Goal: Task Accomplishment & Management: Manage account settings

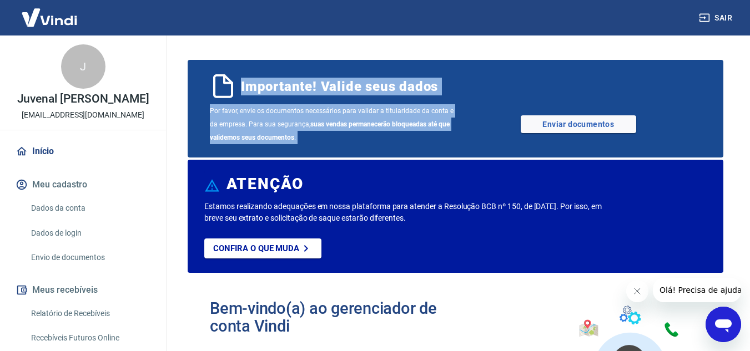
drag, startPoint x: 174, startPoint y: 185, endPoint x: 163, endPoint y: 193, distance: 13.1
click at [163, 193] on div "Sair J Juvenal Luiz De Lara Junior marcinhalara2@gmail.com Início Meu cadastro …" at bounding box center [375, 175] width 750 height 351
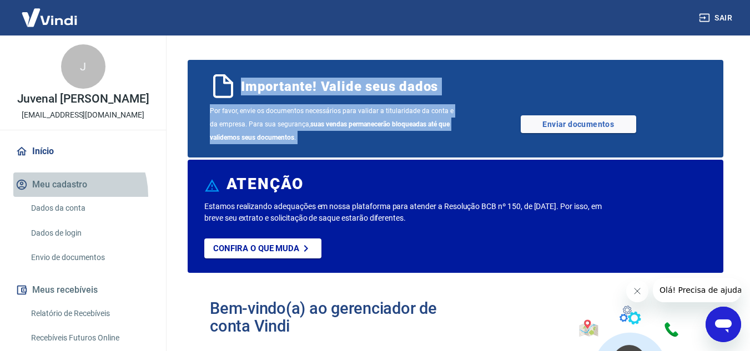
click at [59, 197] on button "Meu cadastro" at bounding box center [82, 185] width 139 height 24
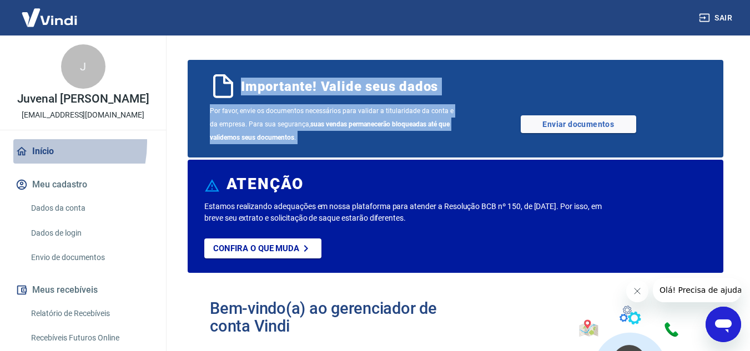
click at [23, 154] on link "Início" at bounding box center [82, 151] width 139 height 24
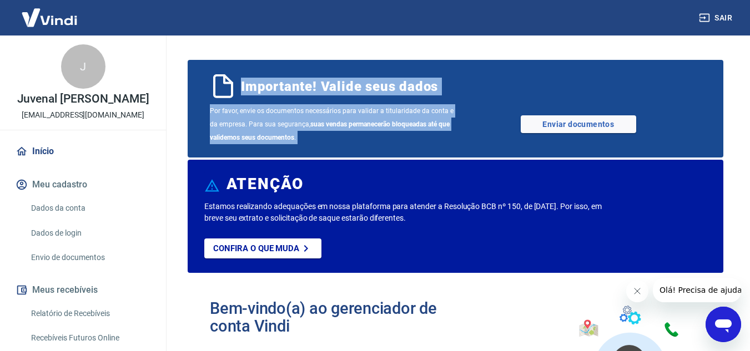
click at [577, 114] on div "Por favor, envie os documentos necessários para validar a titularidade da conta…" at bounding box center [455, 124] width 491 height 40
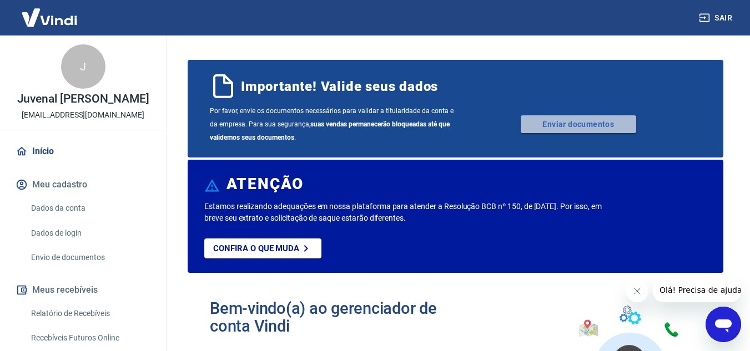
click at [577, 120] on link "Enviar documentos" at bounding box center [578, 124] width 115 height 18
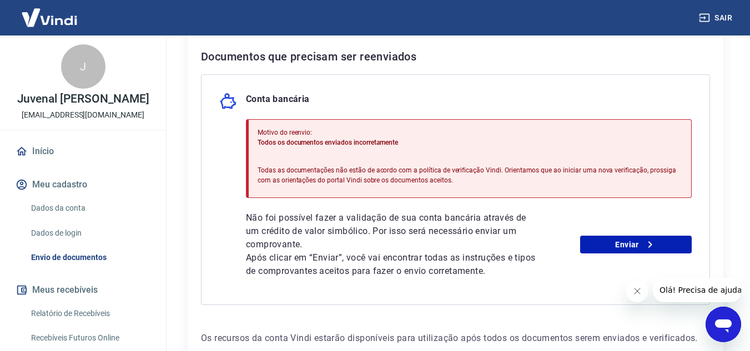
scroll to position [249, 0]
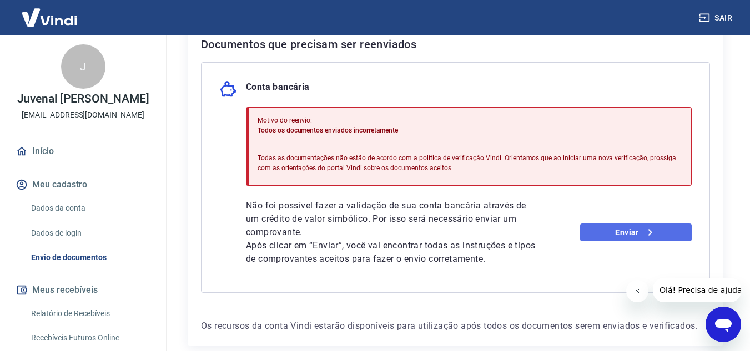
click at [609, 229] on link "Enviar" at bounding box center [636, 233] width 112 height 18
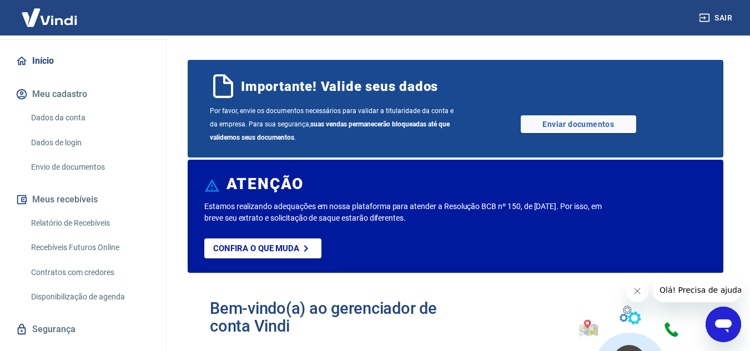
scroll to position [126, 0]
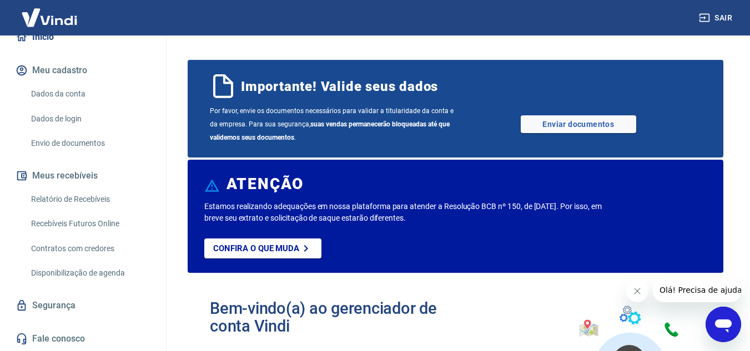
click at [574, 111] on div "Por favor, envie os documentos necessários para validar a titularidade da conta…" at bounding box center [455, 124] width 491 height 40
click at [578, 123] on link "Enviar documentos" at bounding box center [578, 124] width 115 height 18
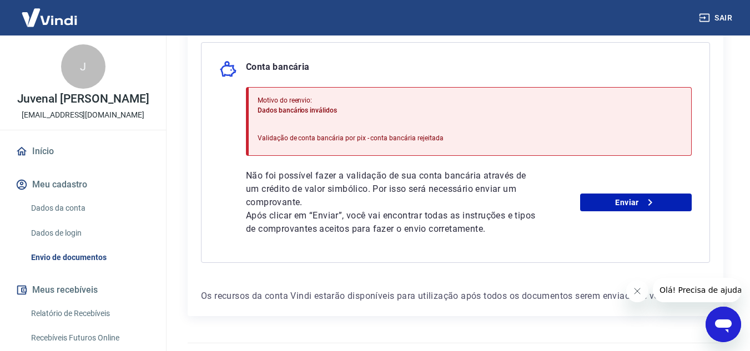
scroll to position [270, 0]
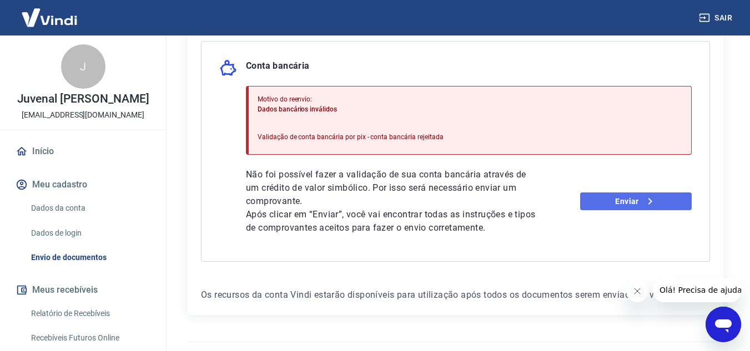
click at [619, 200] on link "Enviar" at bounding box center [636, 202] width 112 height 18
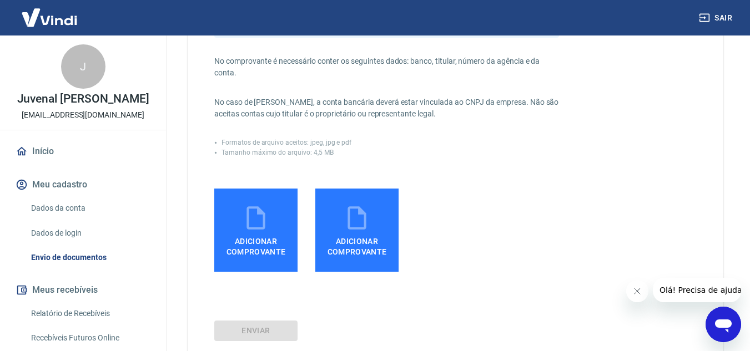
scroll to position [274, 0]
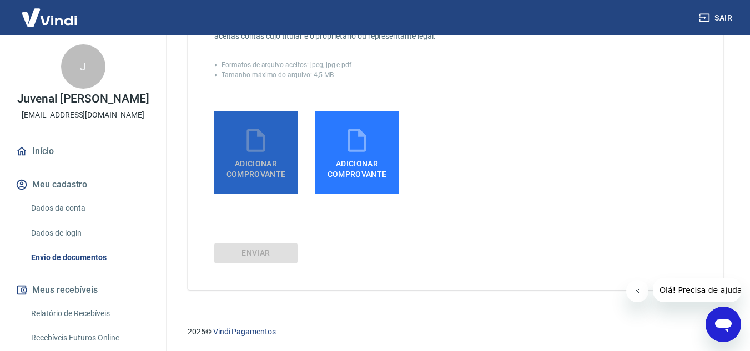
click at [270, 183] on label "Adicionar comprovante" at bounding box center [255, 152] width 83 height 83
click at [0, 0] on input "Adicionar comprovante" at bounding box center [0, 0] width 0 height 0
click at [260, 154] on span "Adicionar comprovante" at bounding box center [256, 166] width 74 height 25
click at [0, 0] on input "Adicionar comprovante" at bounding box center [0, 0] width 0 height 0
click at [239, 166] on span "Adicionar comprovante" at bounding box center [256, 166] width 74 height 25
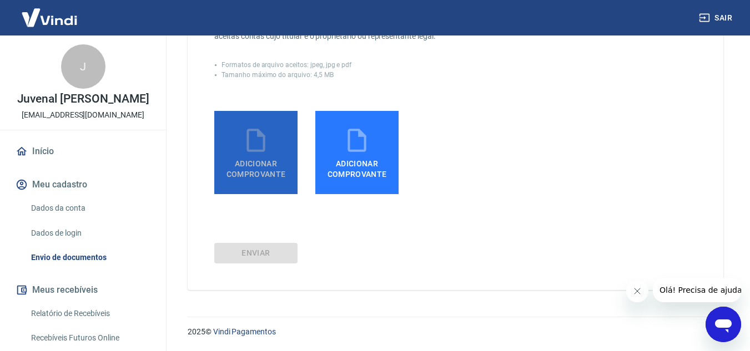
click at [0, 0] on input "Adicionar comprovante" at bounding box center [0, 0] width 0 height 0
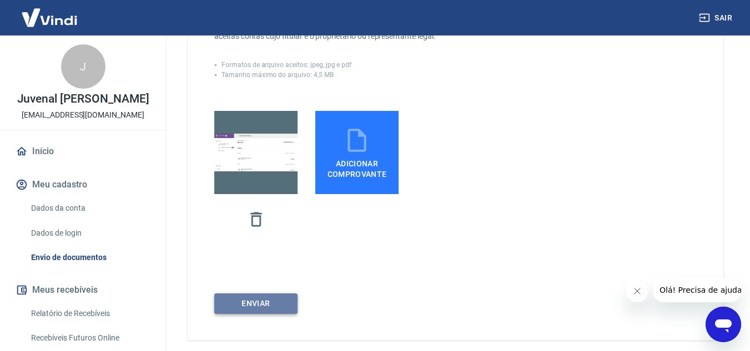
click at [268, 301] on button "ENVIAR" at bounding box center [255, 304] width 83 height 21
click at [267, 217] on button "button" at bounding box center [256, 219] width 33 height 33
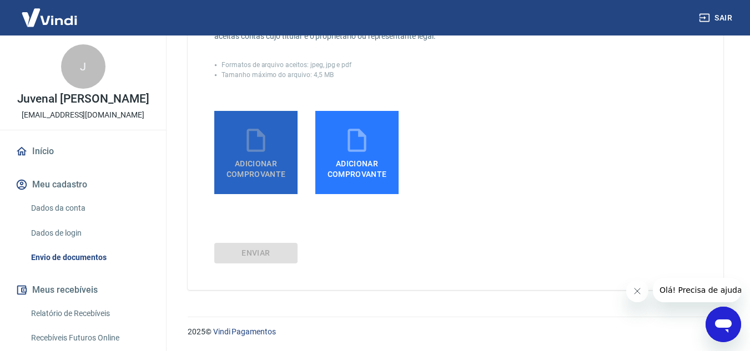
click at [264, 134] on icon at bounding box center [256, 141] width 28 height 28
click at [0, 0] on input "Adicionar comprovante" at bounding box center [0, 0] width 0 height 0
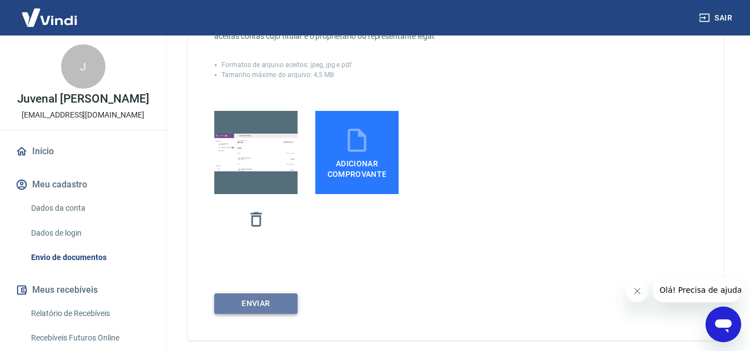
click at [260, 294] on button "ENVIAR" at bounding box center [255, 304] width 83 height 21
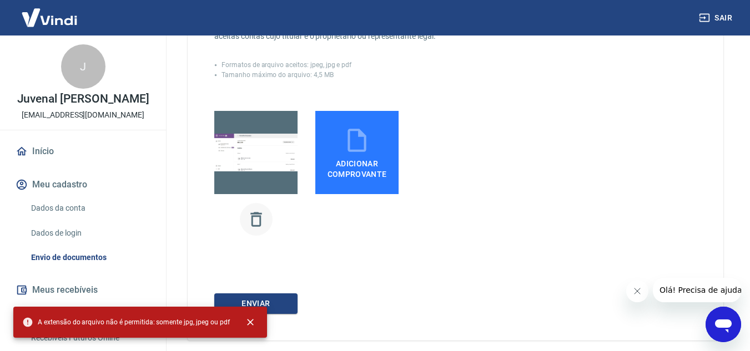
click at [254, 205] on button "button" at bounding box center [256, 219] width 33 height 33
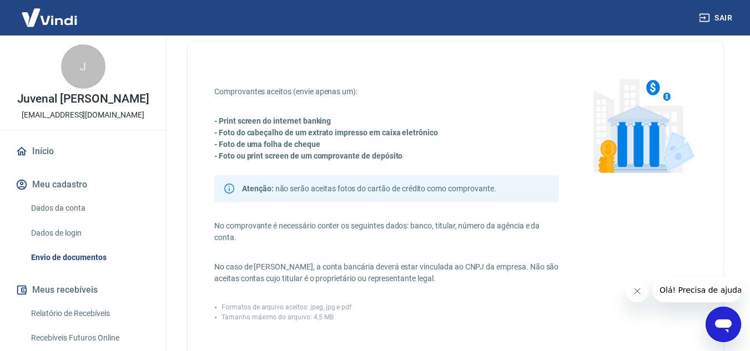
scroll to position [0, 0]
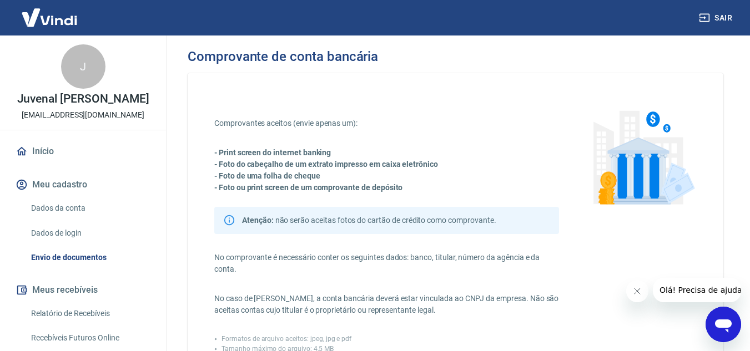
click at [291, 153] on strong "- Print screen do internet banking" at bounding box center [272, 152] width 117 height 9
copy strong "- Print screen do internet banking"
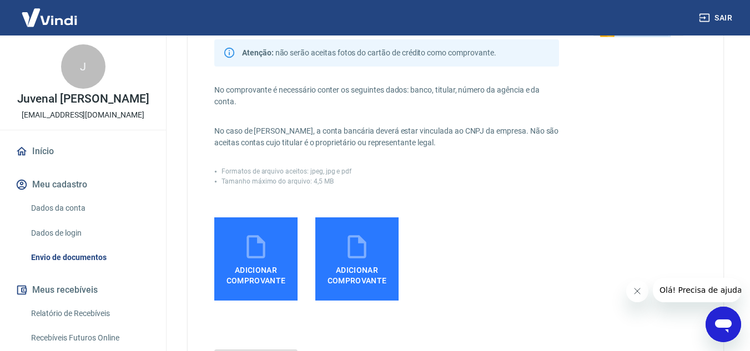
scroll to position [169, 0]
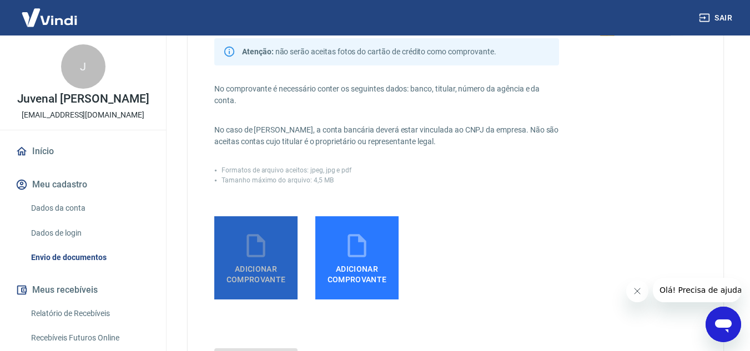
click at [245, 278] on span "Adicionar comprovante" at bounding box center [256, 272] width 74 height 25
click at [0, 0] on input "Adicionar comprovante" at bounding box center [0, 0] width 0 height 0
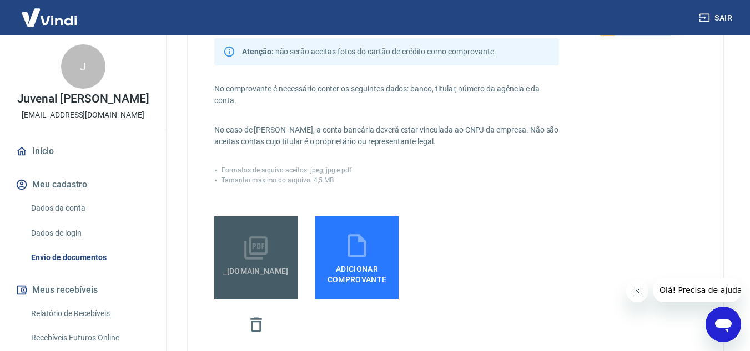
click at [287, 263] on span "_app-02df15a9f5aee87b.js.download" at bounding box center [256, 272] width 74 height 20
click at [0, 0] on input "_app-02df15a9f5aee87b.js.download" at bounding box center [0, 0] width 0 height 0
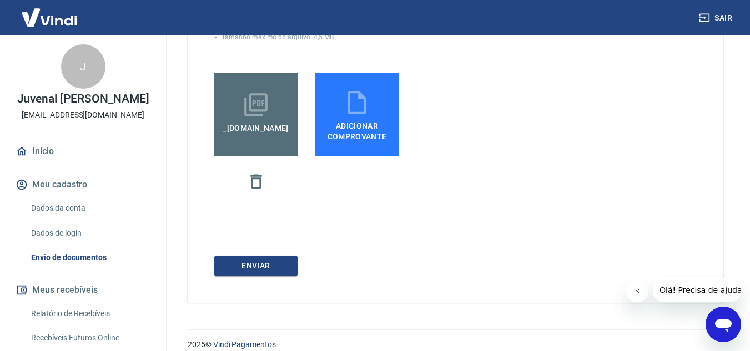
scroll to position [325, 0]
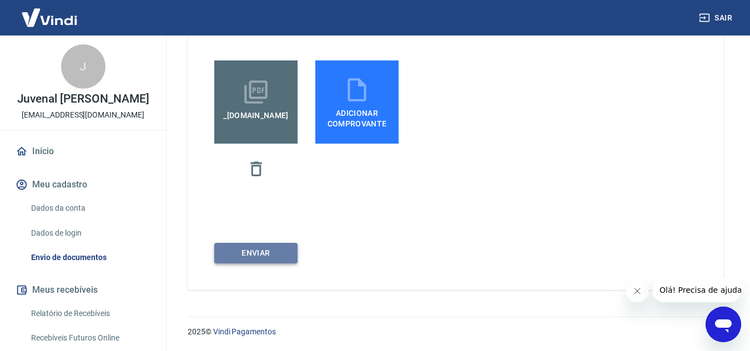
click at [279, 258] on button "ENVIAR" at bounding box center [255, 253] width 83 height 21
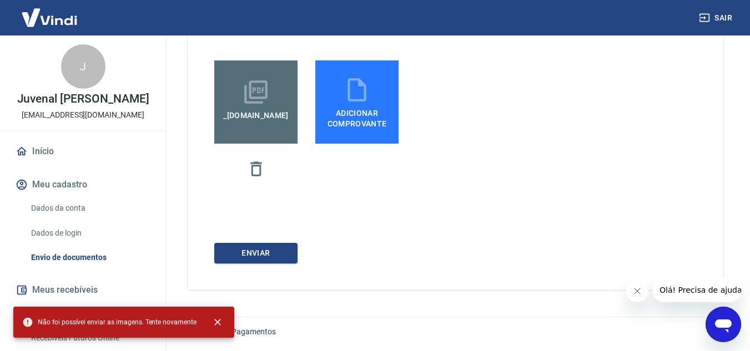
click at [240, 230] on div "Comprovantes aceitos (envie apenas um): - Print screen do internet banking - Fo…" at bounding box center [456, 19] width 536 height 542
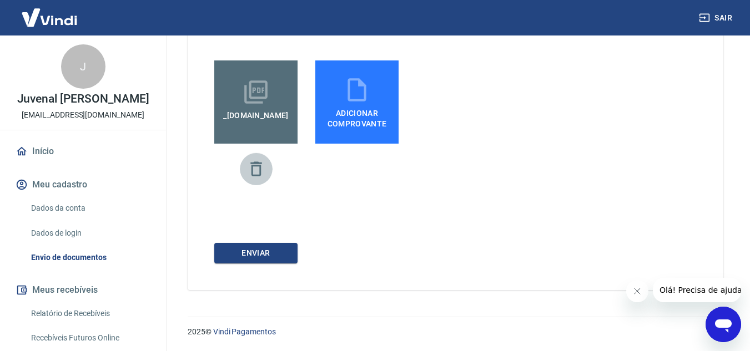
click at [258, 168] on icon "button" at bounding box center [256, 168] width 19 height 19
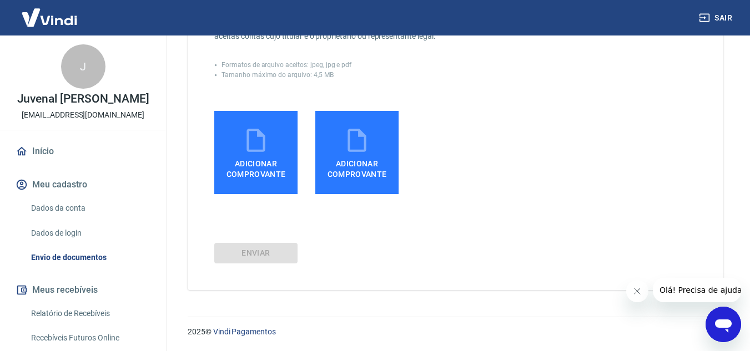
scroll to position [274, 0]
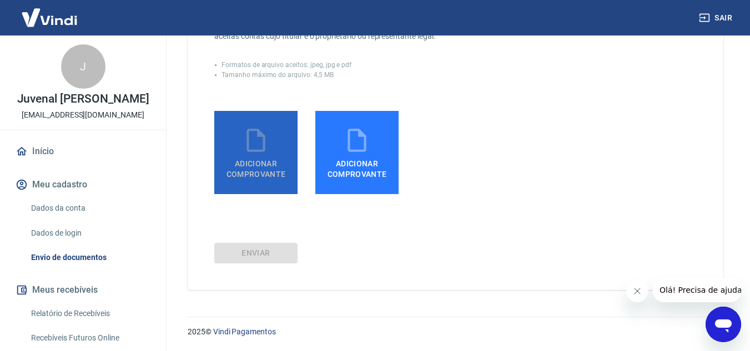
click at [258, 168] on span "Adicionar comprovante" at bounding box center [256, 166] width 74 height 25
click at [0, 0] on input "Adicionar comprovante" at bounding box center [0, 0] width 0 height 0
click at [242, 162] on span "Adicionar comprovante" at bounding box center [256, 166] width 74 height 25
click at [0, 0] on input "Adicionar comprovante" at bounding box center [0, 0] width 0 height 0
click at [261, 149] on icon at bounding box center [256, 141] width 28 height 28
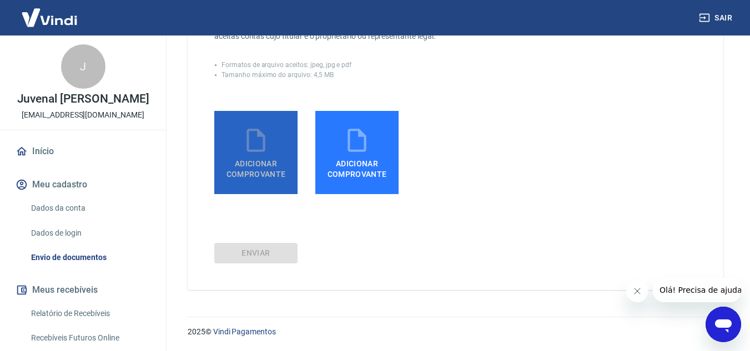
click at [0, 0] on input "Adicionar comprovante" at bounding box center [0, 0] width 0 height 0
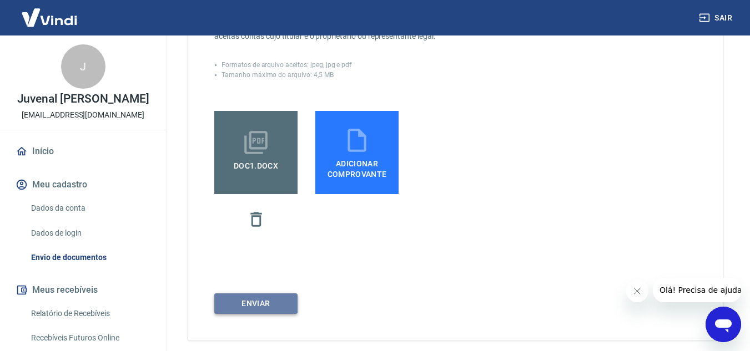
click at [262, 304] on button "ENVIAR" at bounding box center [255, 304] width 83 height 21
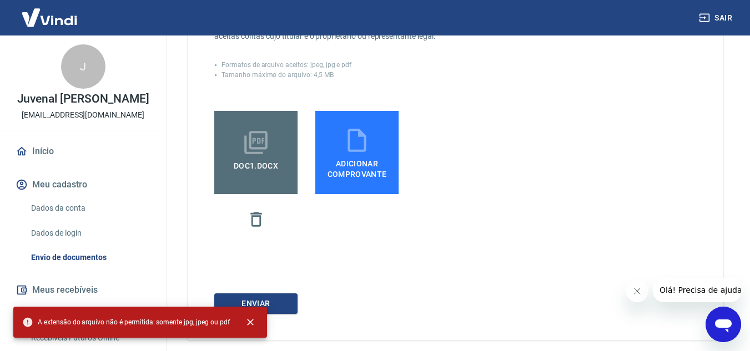
scroll to position [325, 0]
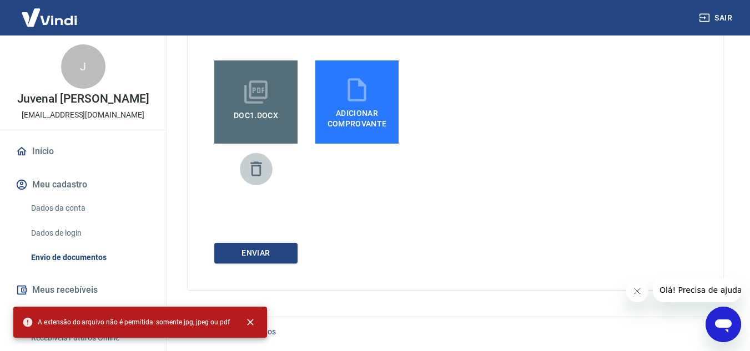
click at [254, 163] on icon "button" at bounding box center [255, 169] width 11 height 14
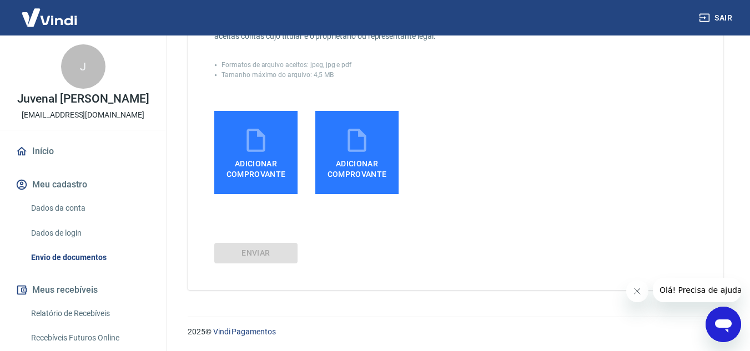
scroll to position [274, 0]
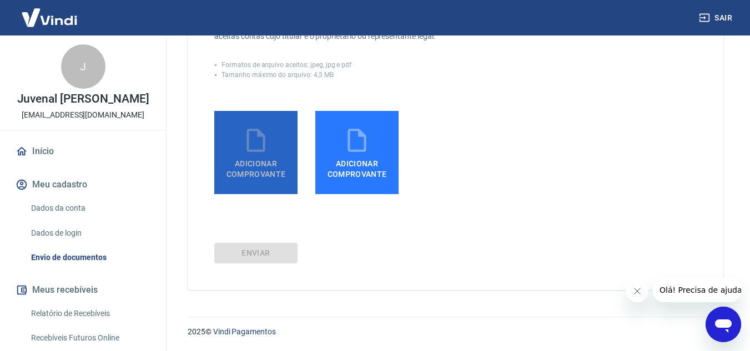
click at [254, 163] on span "Adicionar comprovante" at bounding box center [256, 166] width 74 height 25
click at [0, 0] on input "Adicionar comprovante" at bounding box center [0, 0] width 0 height 0
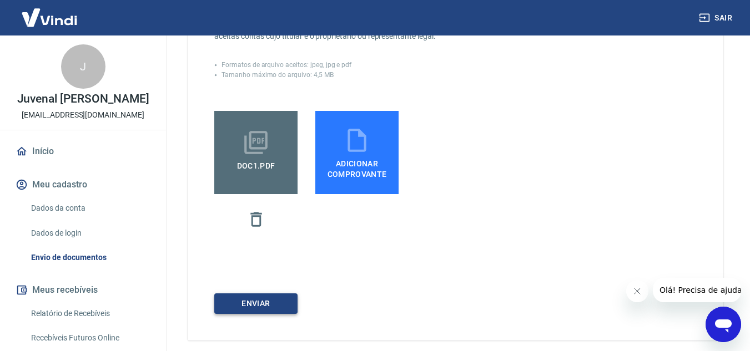
click at [274, 301] on button "ENVIAR" at bounding box center [255, 304] width 83 height 21
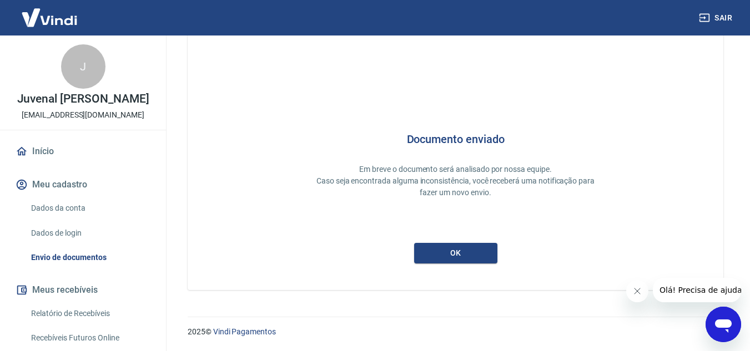
scroll to position [34, 0]
click at [474, 252] on button "ok" at bounding box center [455, 253] width 83 height 21
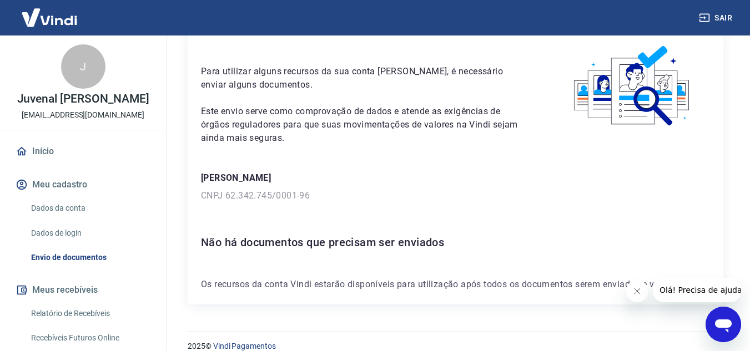
scroll to position [65, 0]
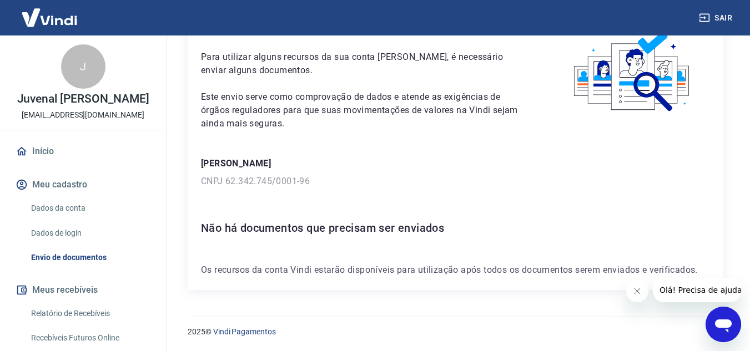
drag, startPoint x: 758, startPoint y: 203, endPoint x: 15, endPoint y: 18, distance: 765.6
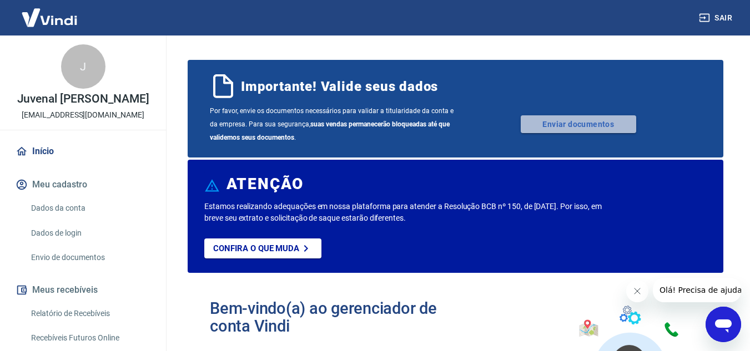
click at [592, 122] on link "Enviar documentos" at bounding box center [578, 124] width 115 height 18
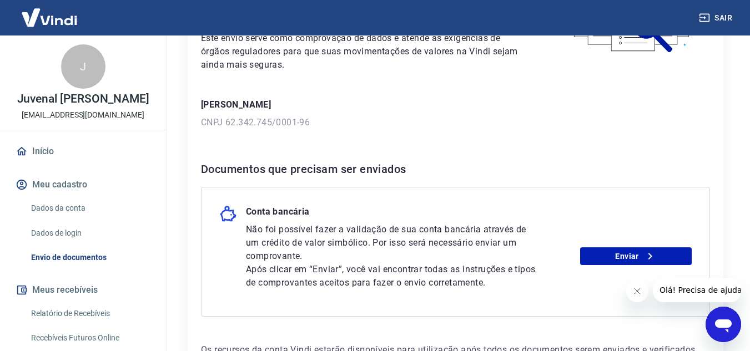
scroll to position [132, 0]
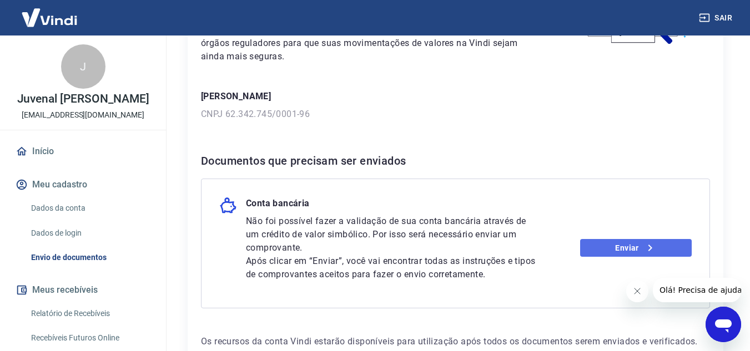
click at [624, 243] on link "Enviar" at bounding box center [636, 248] width 112 height 18
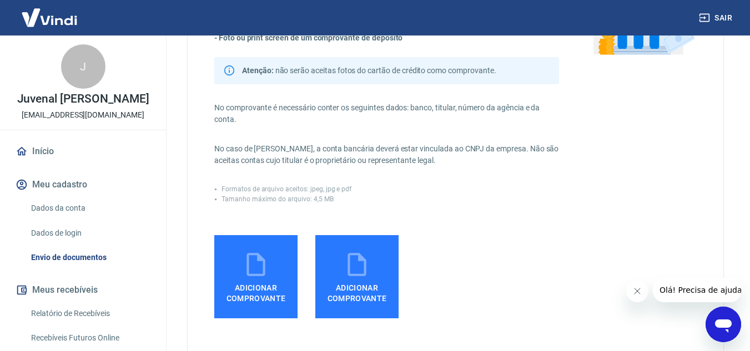
scroll to position [187, 0]
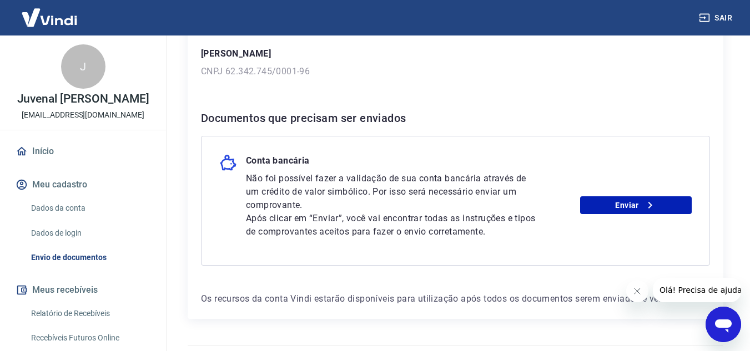
scroll to position [204, 0]
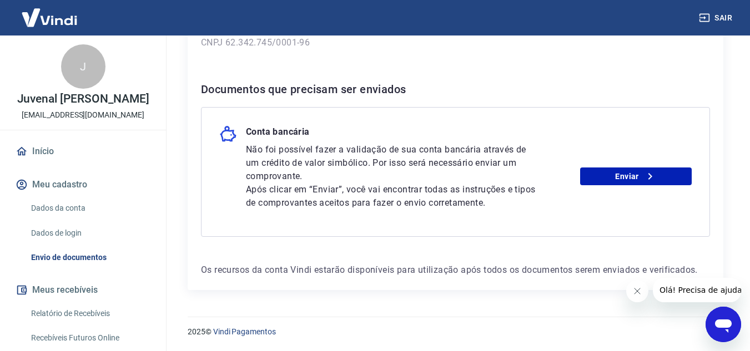
click at [605, 167] on div "Não foi possível fazer a validação de sua conta bancária através de um crédito …" at bounding box center [469, 176] width 446 height 67
click at [612, 175] on link "Enviar" at bounding box center [636, 177] width 112 height 18
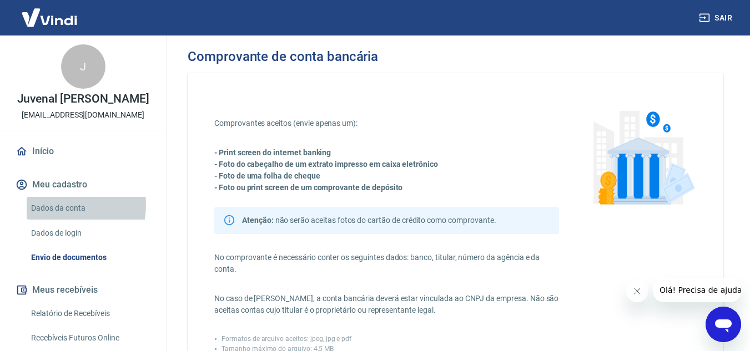
click at [49, 217] on link "Dados da conta" at bounding box center [90, 208] width 126 height 23
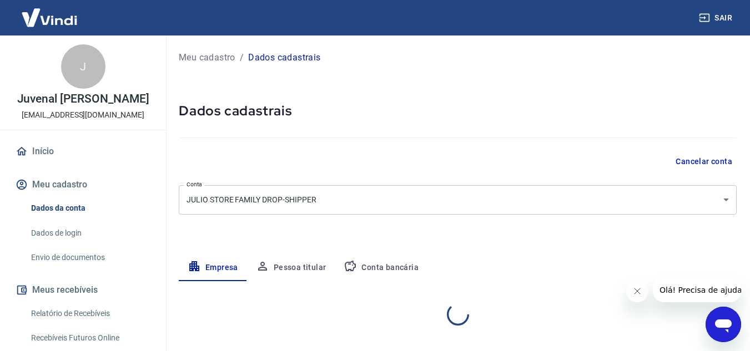
select select "SP"
select select "business"
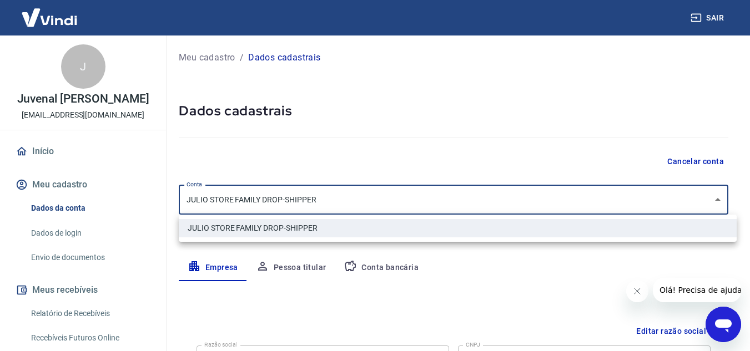
click at [596, 205] on body "Sair J Juvenal Luiz De Lara Junior marcinhalara2@gmail.com Início Meu cadastro …" at bounding box center [375, 175] width 750 height 351
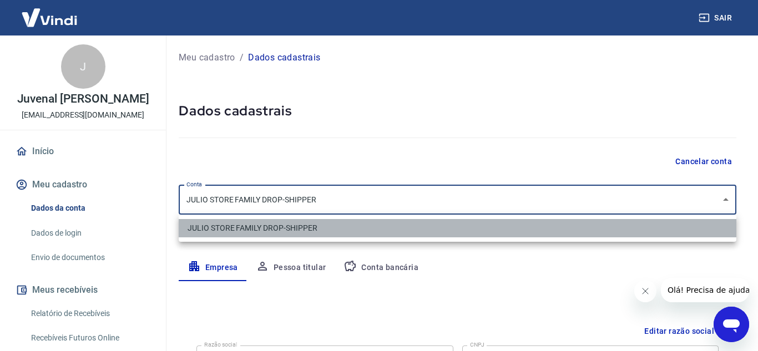
click at [575, 230] on li "JULIO STORE FAMILY DROP-SHIPPER" at bounding box center [458, 228] width 558 height 18
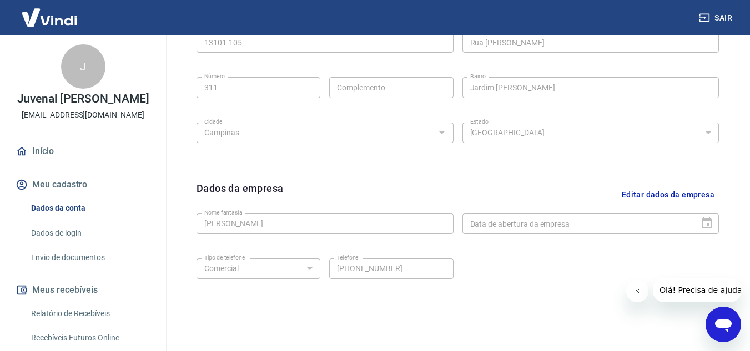
scroll to position [449, 0]
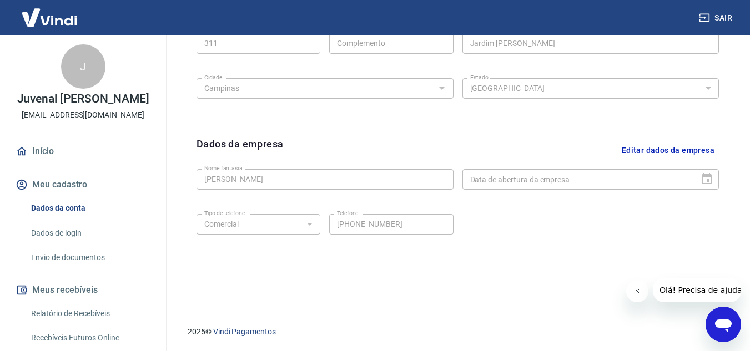
click at [700, 178] on div "Data de abertura da empresa" at bounding box center [591, 179] width 257 height 21
click at [701, 178] on div "Data de abertura da empresa" at bounding box center [591, 179] width 257 height 21
drag, startPoint x: 701, startPoint y: 178, endPoint x: 490, endPoint y: 217, distance: 215.1
click at [490, 217] on form "Dados da empresa Editar dados da empresa Nome fantasia MARCIA julio de lara Nom…" at bounding box center [458, 196] width 522 height 118
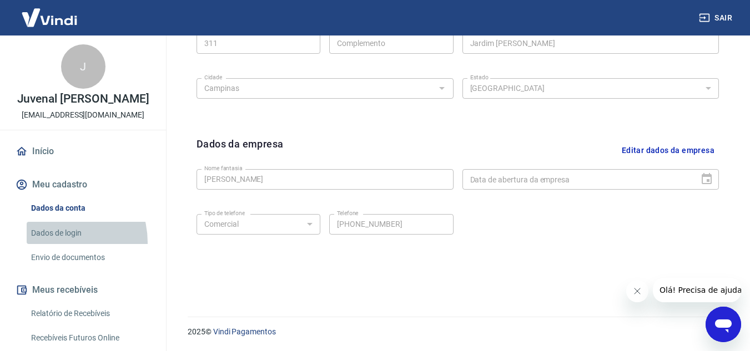
click at [52, 245] on link "Dados de login" at bounding box center [90, 233] width 126 height 23
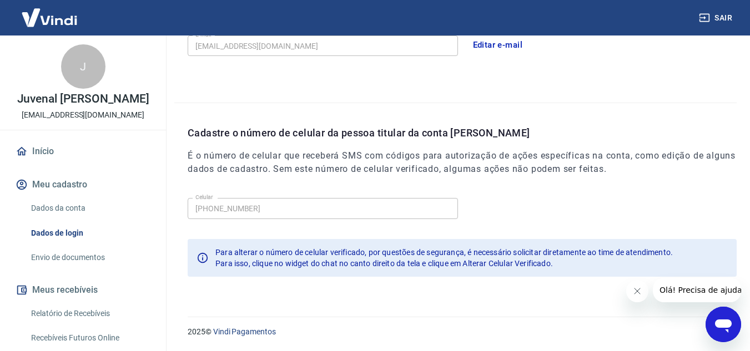
scroll to position [360, 0]
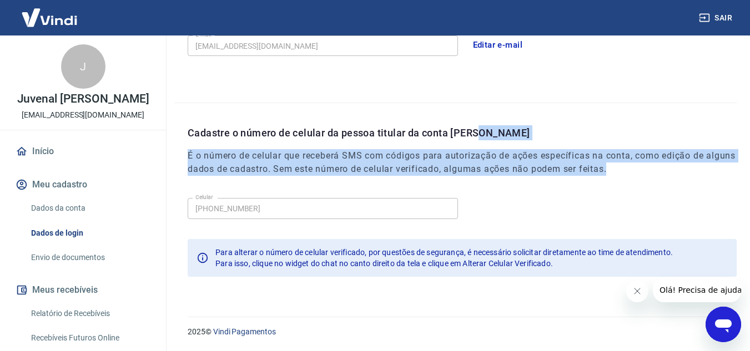
drag, startPoint x: 746, startPoint y: 190, endPoint x: 743, endPoint y: 136, distance: 53.9
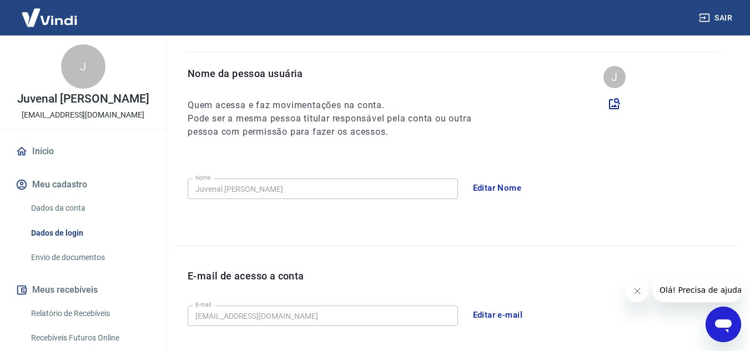
scroll to position [84, 0]
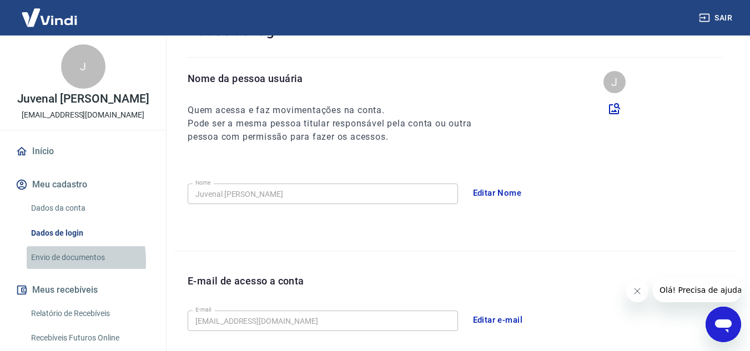
click at [37, 269] on link "Envio de documentos" at bounding box center [90, 258] width 126 height 23
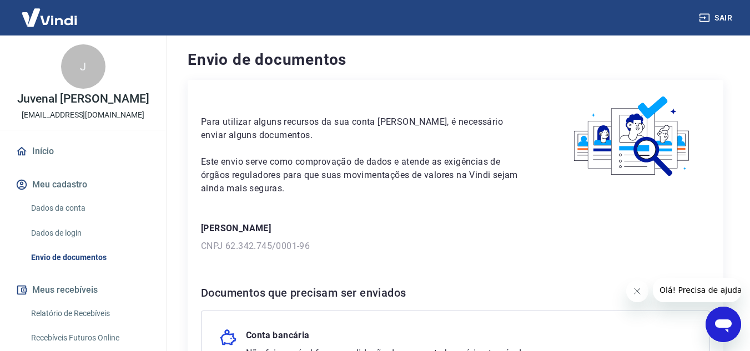
drag, startPoint x: 750, startPoint y: 175, endPoint x: 758, endPoint y: 204, distance: 30.0
click at [750, 204] on html "Sair J Juvenal Luiz De Lara Junior marcinhalara2@gmail.com Início Meu cadastro …" at bounding box center [375, 175] width 750 height 351
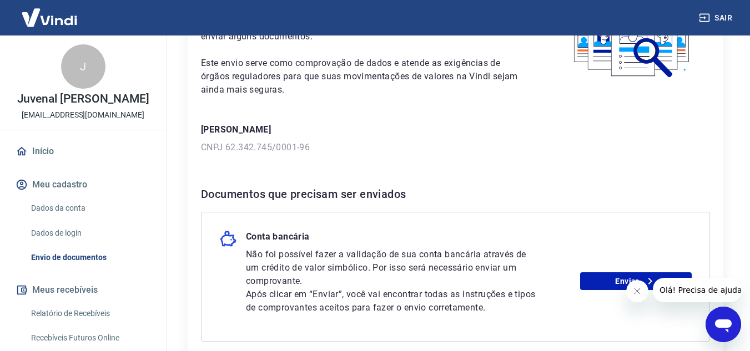
scroll to position [62, 0]
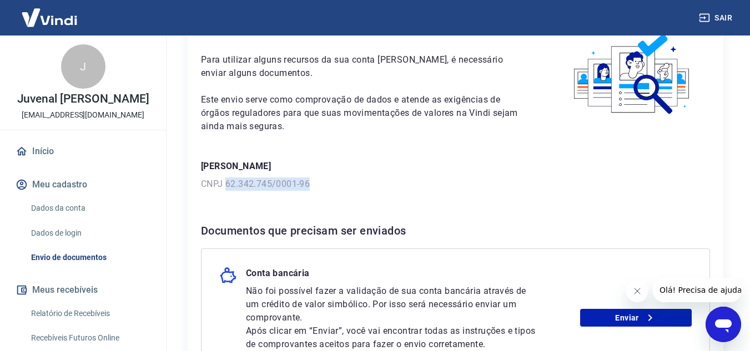
drag, startPoint x: 228, startPoint y: 182, endPoint x: 309, endPoint y: 180, distance: 81.1
click at [309, 180] on p "CNPJ 62.342.745/0001-96" at bounding box center [455, 184] width 509 height 13
copy p "62.342.745/0001-96"
click at [375, 157] on div "Para utilizar alguns recursos da sua conta Vindi, é necessário enviar alguns do…" at bounding box center [456, 225] width 536 height 414
click at [715, 328] on icon "Abrir janela de mensagens" at bounding box center [723, 325] width 20 height 20
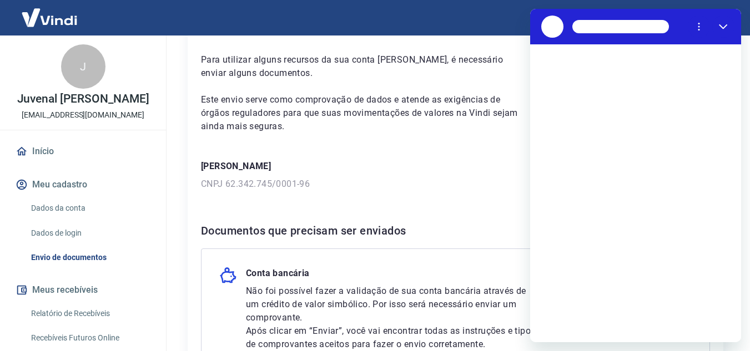
scroll to position [0, 0]
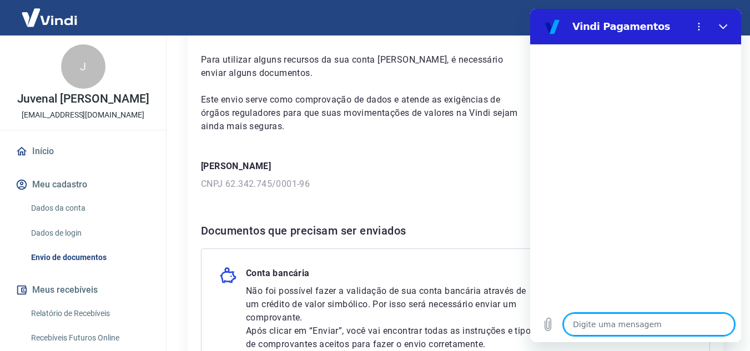
click at [676, 320] on textarea at bounding box center [649, 325] width 171 height 22
type textarea "O"
type textarea "x"
type textarea "Ol"
type textarea "x"
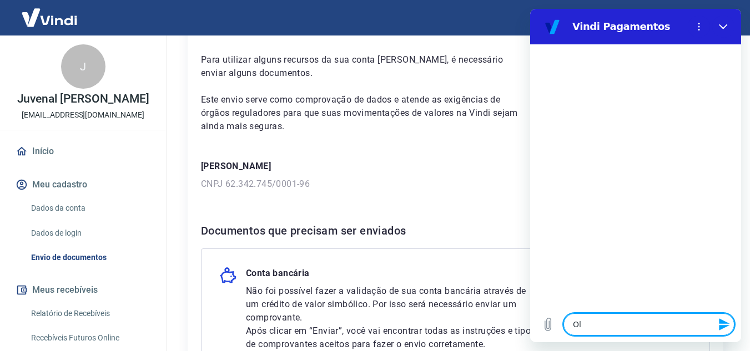
type textarea "Ola"
type textarea "x"
type textarea "Ola"
type textarea "x"
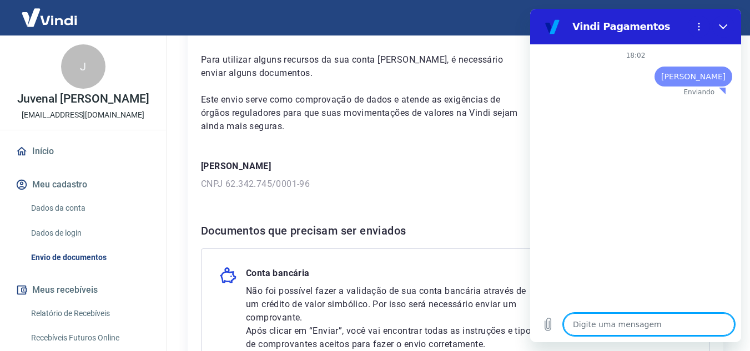
type textarea "x"
type textarea "N"
type textarea "x"
type textarea "Na"
type textarea "x"
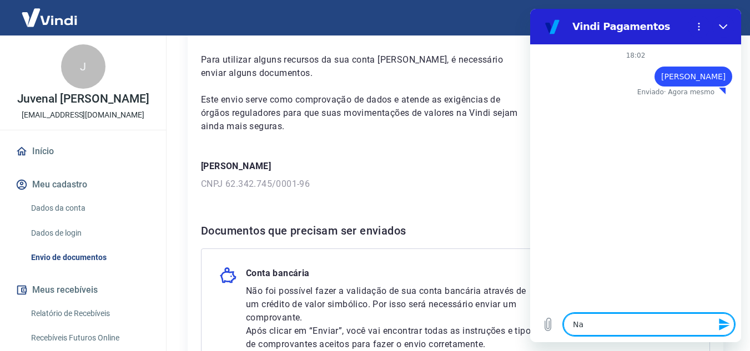
type textarea "Nao"
type textarea "x"
type textarea "Nao"
type textarea "x"
type textarea "Nao e"
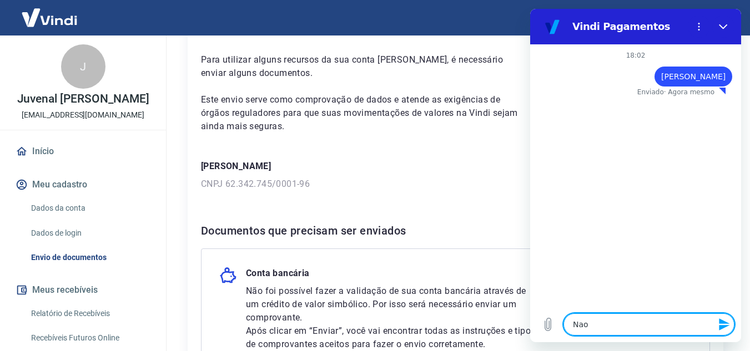
type textarea "x"
type textarea "Nao es"
type textarea "x"
type textarea "Nao est"
type textarea "x"
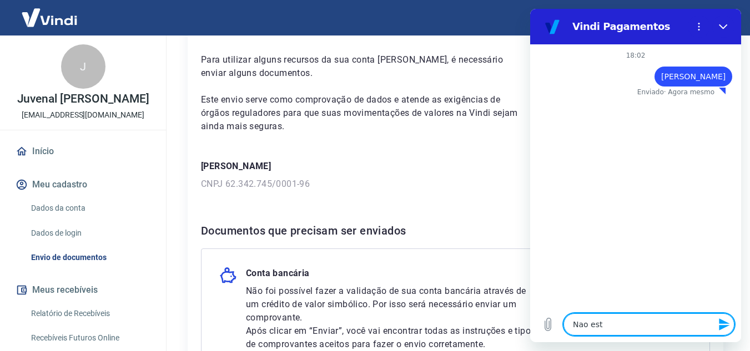
type textarea "Nao esto"
type textarea "x"
type textarea "Nao estou"
type textarea "x"
type textarea "Nao estou"
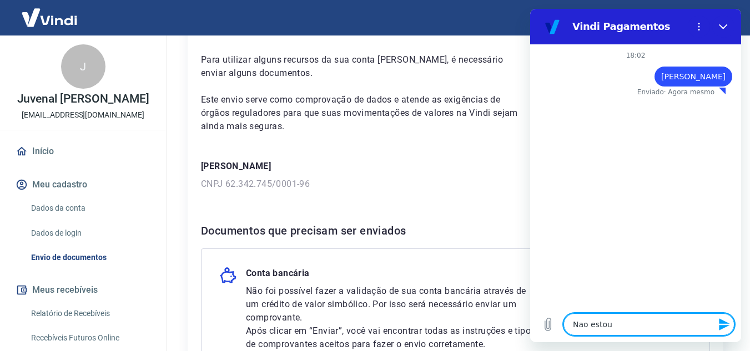
type textarea "x"
type textarea "Nao estou c"
type textarea "x"
type textarea "Nao estou co"
type textarea "x"
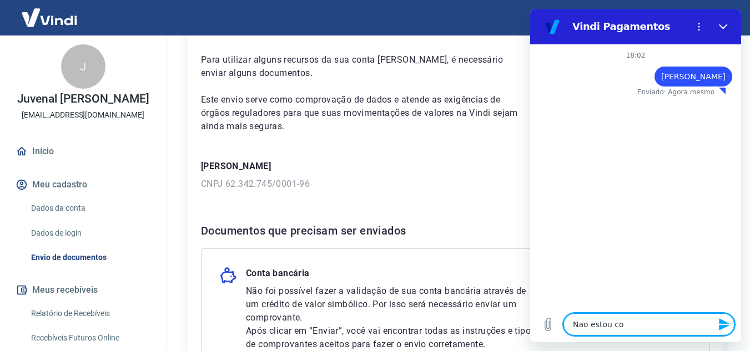
type textarea "Nao estou con"
type textarea "x"
type textarea "Nao estou cons"
type textarea "x"
type textarea "Nao estou conse"
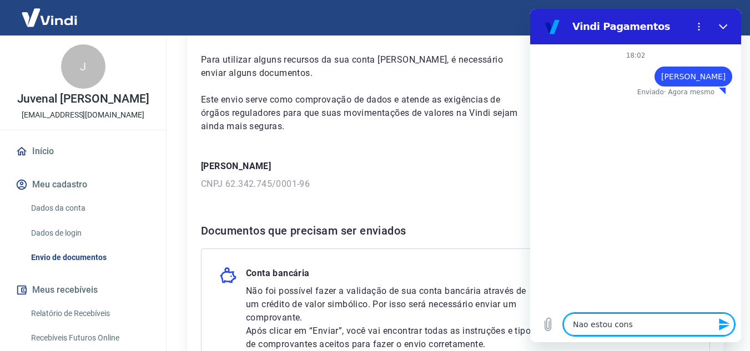
type textarea "x"
type textarea "Nao estou conseg"
type textarea "x"
type textarea "Nao estou consegu"
type textarea "x"
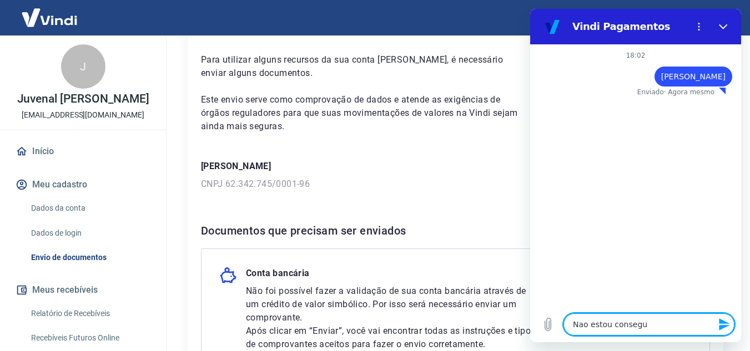
type textarea "Nao estou consegui"
type textarea "x"
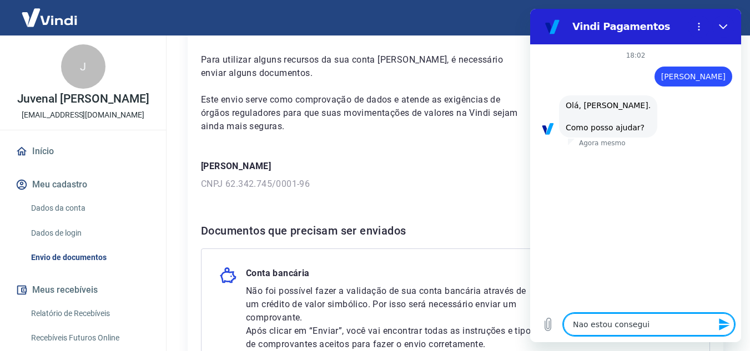
type textarea "Nao estou conseguin"
type textarea "x"
type textarea "Nao estou conseguind"
type textarea "x"
type textarea "Nao estou conseguindo"
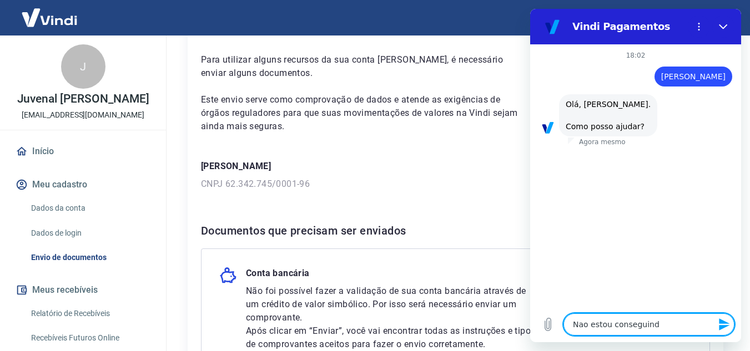
type textarea "x"
type textarea "Nao estou conseguindo"
type textarea "x"
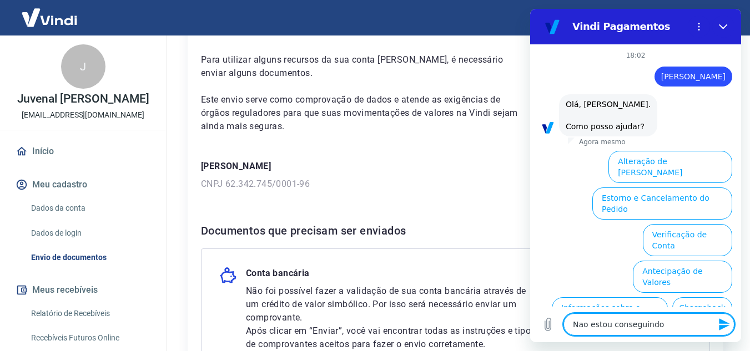
scroll to position [72, 0]
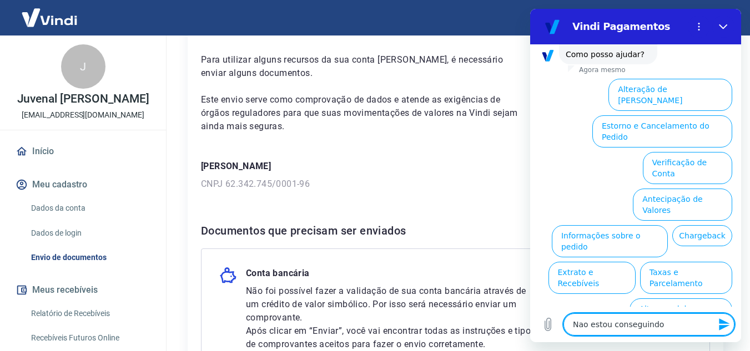
type textarea "Nao estou conseguindo a"
type textarea "x"
type textarea "Nao estou conseguindo ap"
type textarea "x"
type textarea "Nao estou conseguindo apr"
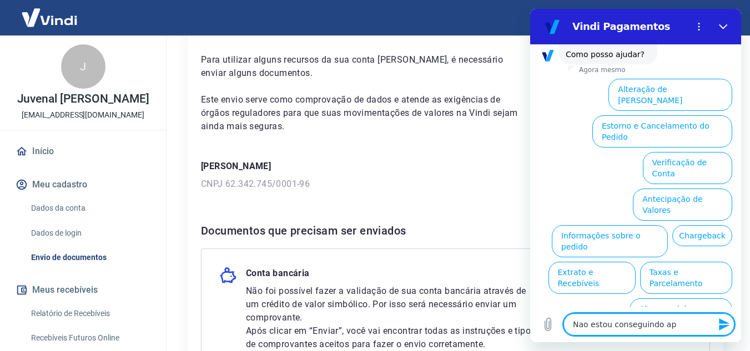
type textarea "x"
type textarea "Nao estou conseguindo apro"
type textarea "x"
type textarea "Nao estou conseguindo aprov"
type textarea "x"
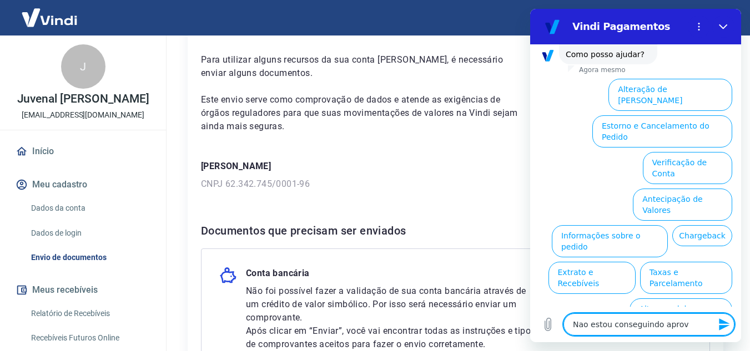
type textarea "Nao estou conseguindo aprova"
type textarea "x"
type textarea "Nao estou conseguindo aprovaç"
type textarea "x"
type textarea "Nao estou conseguindo aprovaçã"
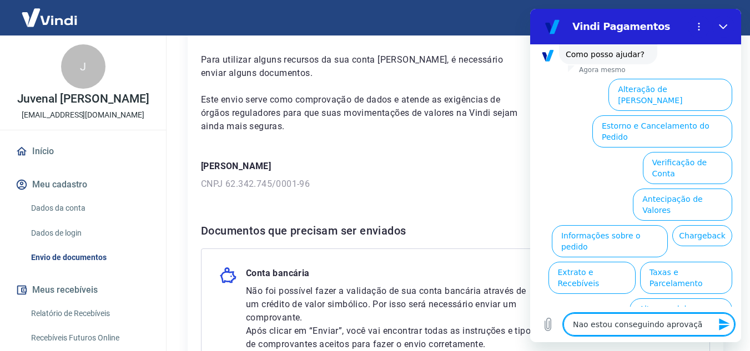
type textarea "x"
type textarea "Nao estou conseguindo aprovação"
type textarea "x"
type textarea "Nao estou conseguindo aprovação"
type textarea "x"
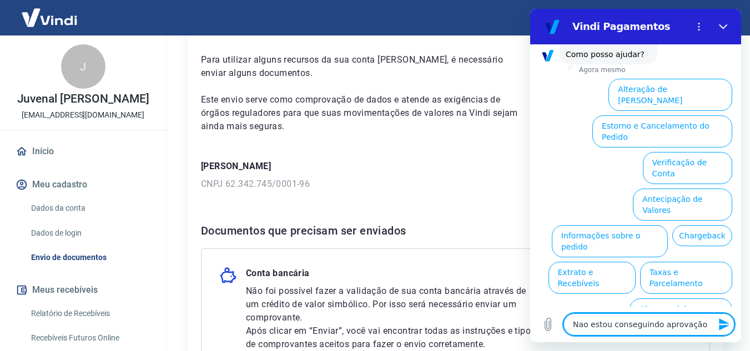
type textarea "Nao estou conseguindo aprovação d"
type textarea "x"
type textarea "Nao estou conseguindo aprovação da"
type textarea "x"
type textarea "Nao estou conseguindo aprovação da"
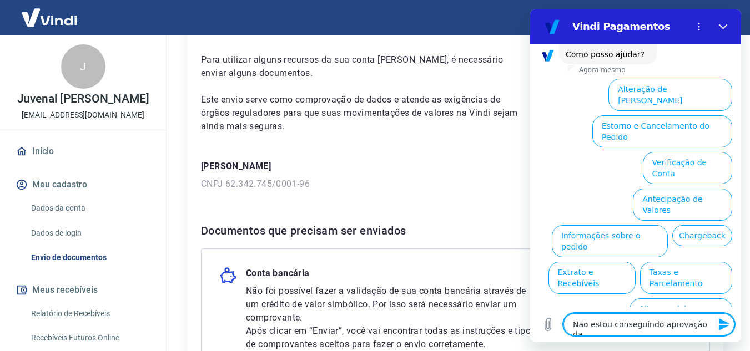
type textarea "x"
type textarea "Nao estou conseguindo aprovação da v"
type textarea "x"
type textarea "Nao estou conseguindo aprovação da ve"
type textarea "x"
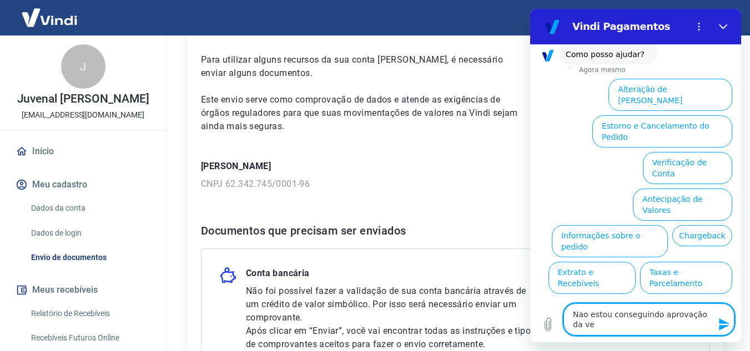
type textarea "Nao estou conseguindo aprovação da ver"
type textarea "x"
type textarea "Nao estou conseguindo aprovação da veri"
type textarea "x"
type textarea "Nao estou conseguindo aprovação da verif"
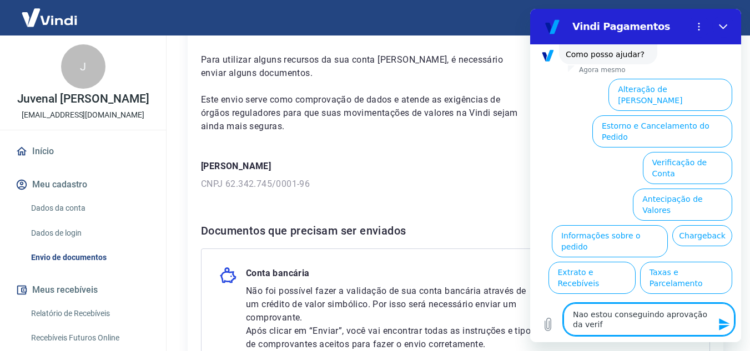
type textarea "x"
type textarea "Nao estou conseguindo aprovação da verifi"
type textarea "x"
type textarea "Nao estou conseguindo aprovação da verific"
type textarea "x"
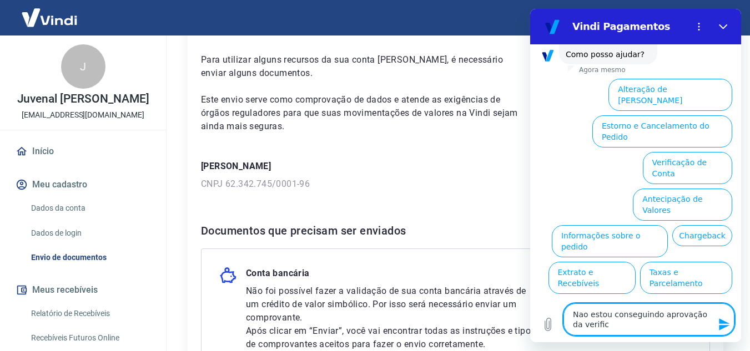
type textarea "Nao estou conseguindo aprovação da verifica"
type textarea "x"
type textarea "Nao estou conseguindo aprovação da verificaç"
type textarea "x"
type textarea "Nao estou conseguindo aprovação da verificaçã"
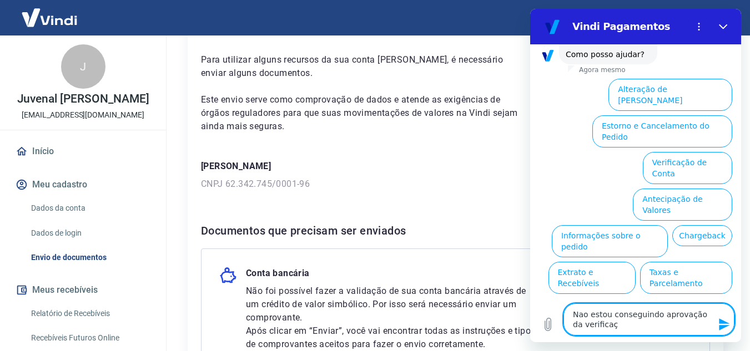
type textarea "x"
type textarea "Nao estou conseguindo aprovação da verificação"
type textarea "x"
type textarea "Nao estou conseguindo aprovação da verificação"
type textarea "x"
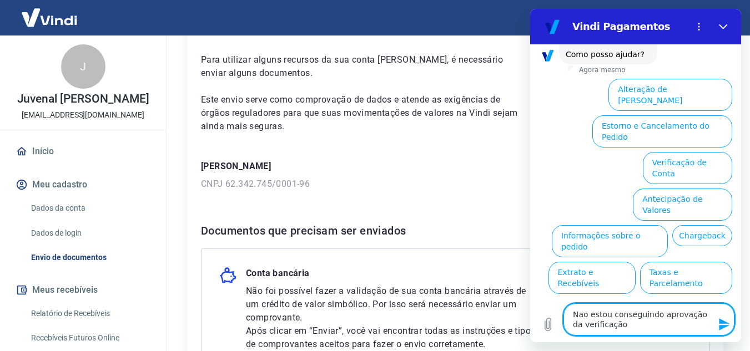
type textarea "Nao estou conseguindo aprovação da verificação d"
type textarea "x"
type textarea "Nao estou conseguindo aprovação da verificação da"
type textarea "x"
type textarea "Nao estou conseguindo aprovação da verificação da"
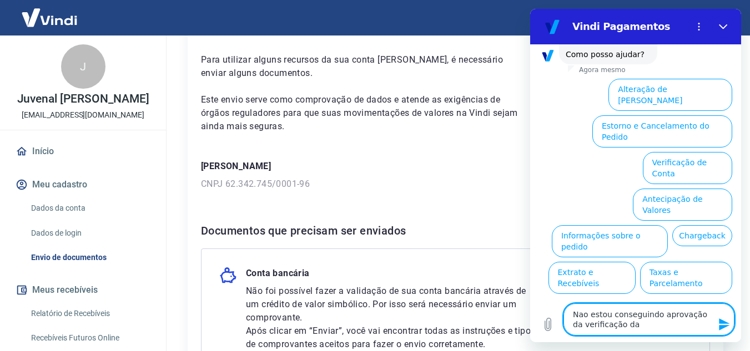
type textarea "x"
type textarea "Nao estou conseguindo aprovação da verificação da V"
type textarea "x"
type textarea "Nao estou conseguindo aprovação da verificação da Vi"
type textarea "x"
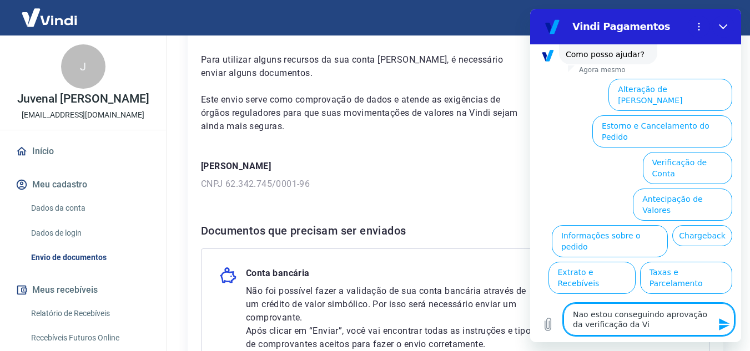
type textarea "Nao estou conseguindo aprovação da verificação da Vin"
type textarea "x"
type textarea "Nao estou conseguindo aprovação da verificação da Vind"
type textarea "x"
type textarea "Nao estou conseguindo aprovação da verificação da Vindi"
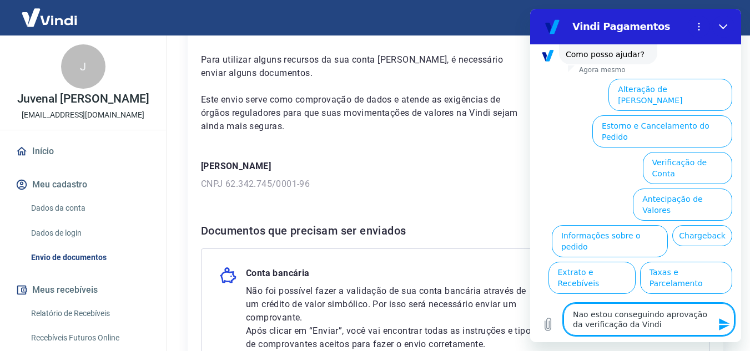
type textarea "x"
type textarea "Nao estou conseguindo aprovação da verificação da Vindi"
type textarea "x"
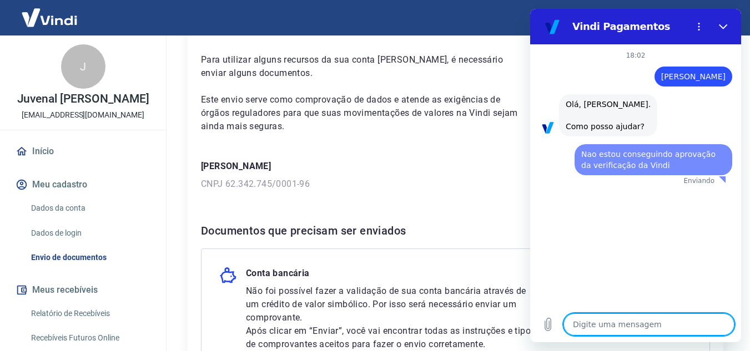
scroll to position [0, 0]
type textarea "x"
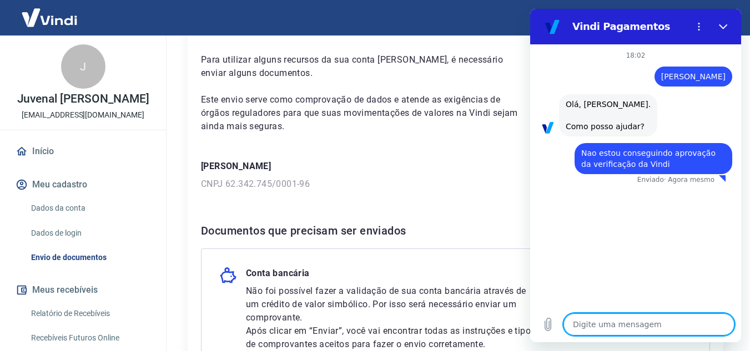
type textarea "j"
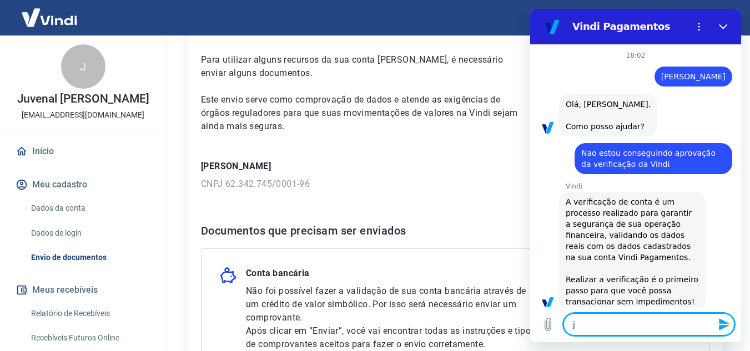
type textarea "x"
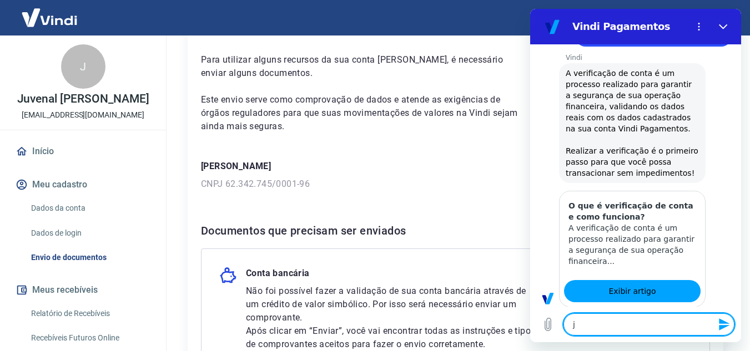
type textarea "já"
type textarea "x"
type textarea "já"
type textarea "x"
type textarea "já e"
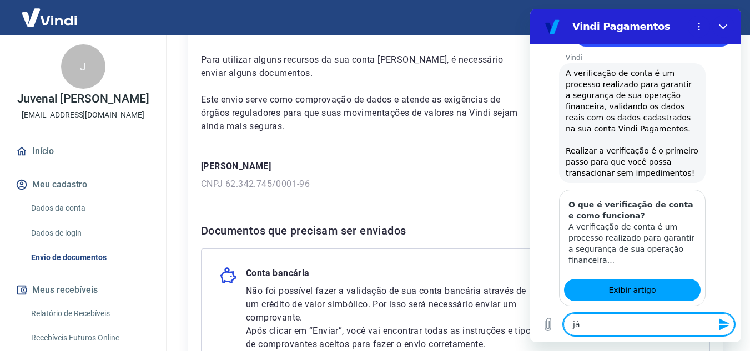
type textarea "x"
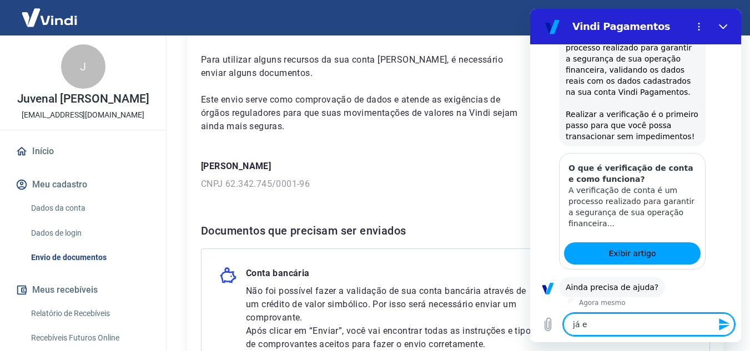
type textarea "já en"
type textarea "x"
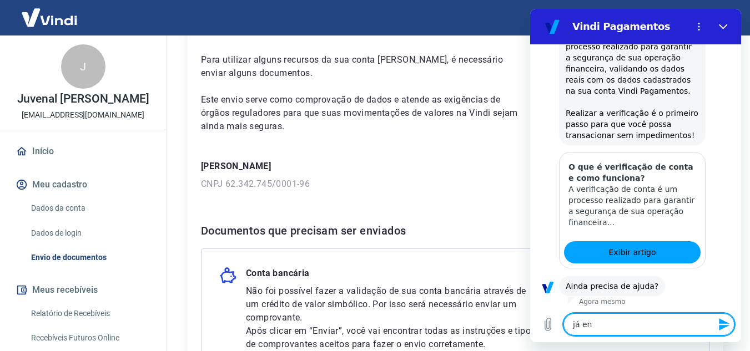
type textarea "já env"
type textarea "x"
type textarea "já envi"
type textarea "x"
type textarea "já envie"
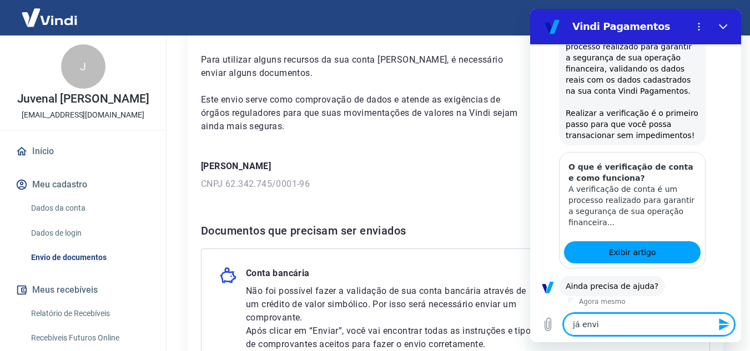
type textarea "x"
type textarea "já enviei"
type textarea "x"
type textarea "já enviei"
type textarea "x"
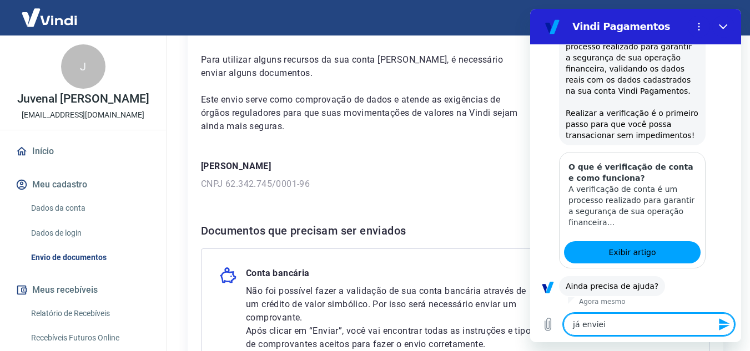
scroll to position [193, 0]
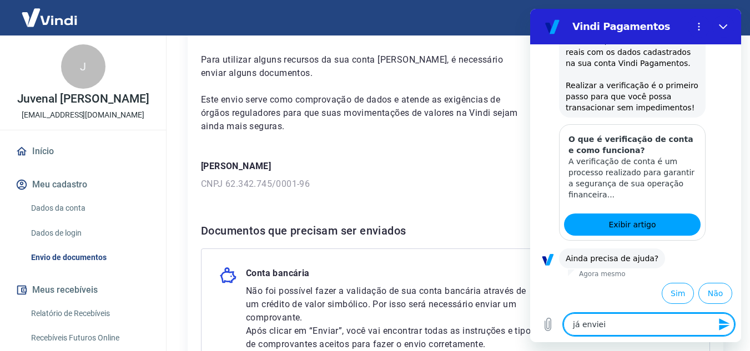
type textarea "já enviei"
type textarea "x"
type textarea "já envie"
type textarea "x"
type textarea "já envi"
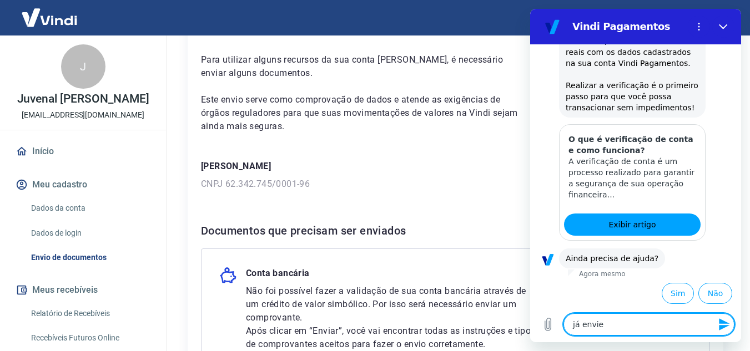
type textarea "x"
type textarea "já en"
type textarea "x"
type textarea "já e"
type textarea "x"
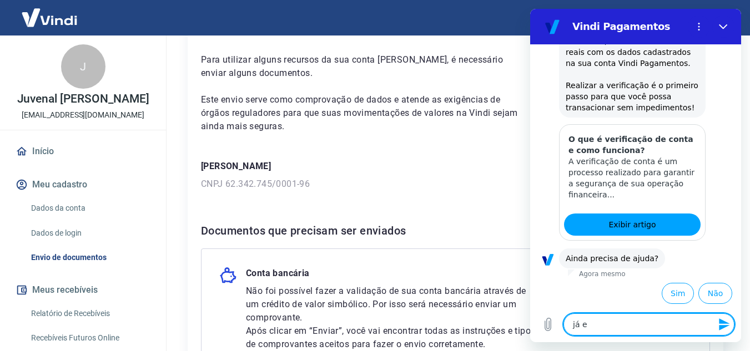
type textarea "já"
type textarea "x"
type textarea "já"
type textarea "x"
type textarea "j"
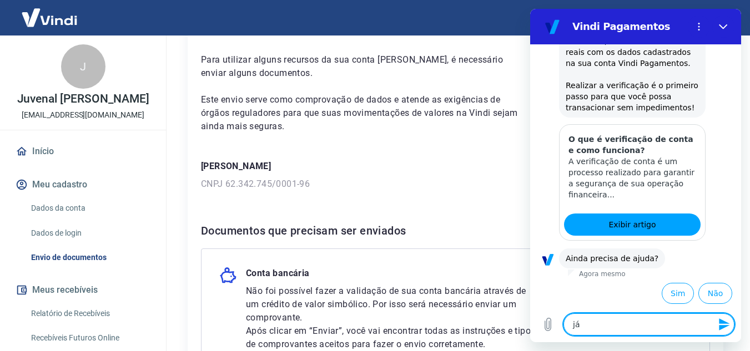
type textarea "x"
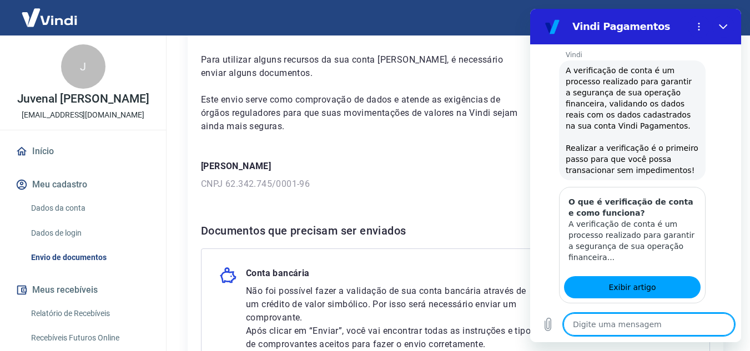
scroll to position [134, 0]
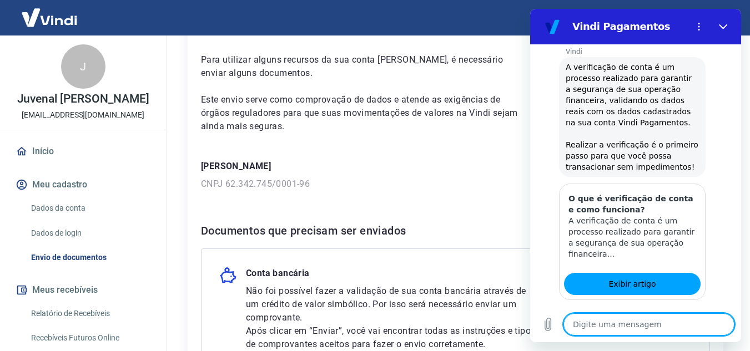
type textarea "n"
type textarea "x"
type textarea "nã"
type textarea "x"
type textarea "não"
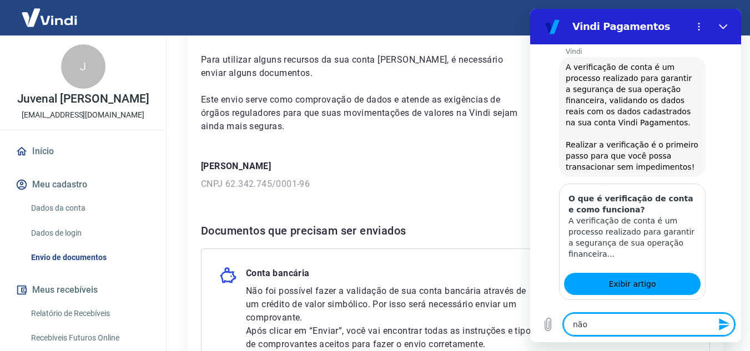
type textarea "x"
type textarea "não"
type textarea "x"
type textarea "não e"
type textarea "x"
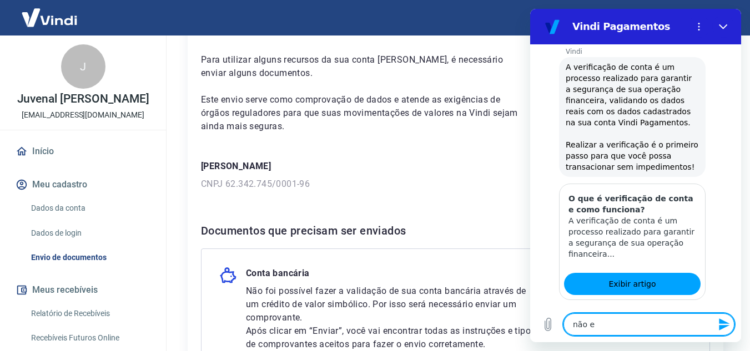
type textarea "não es"
type textarea "x"
type textarea "não est"
type textarea "x"
type textarea "não está"
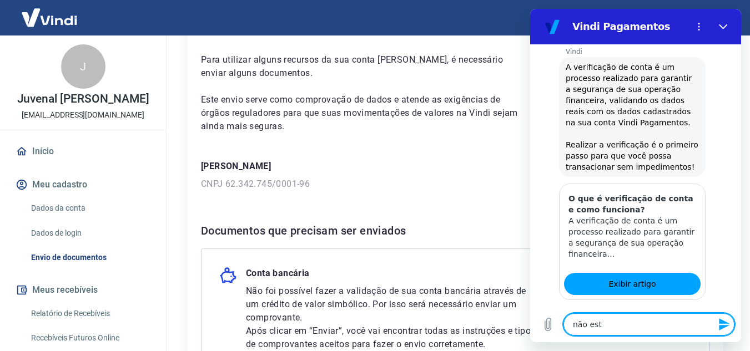
type textarea "x"
type textarea "não está"
type textarea "x"
type textarea "não está v"
type textarea "x"
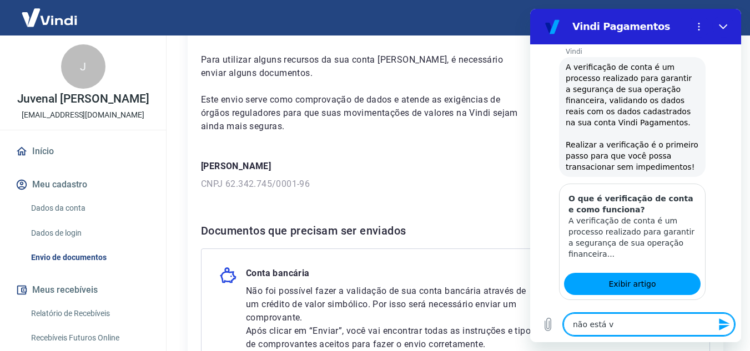
type textarea "não está va"
type textarea "x"
type textarea "não está val"
type textarea "x"
type textarea "não está vali"
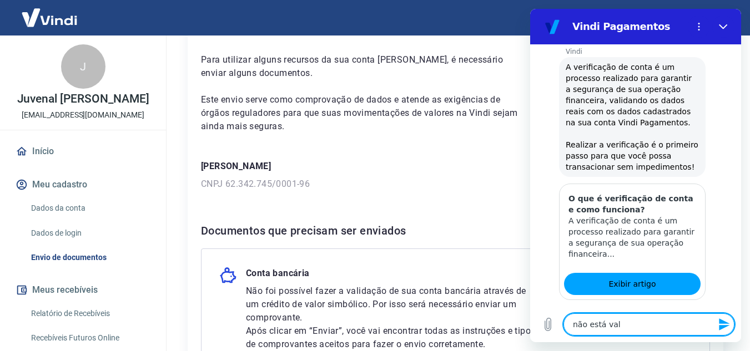
type textarea "x"
type textarea "não está valid"
type textarea "x"
type textarea "não está valida"
type textarea "x"
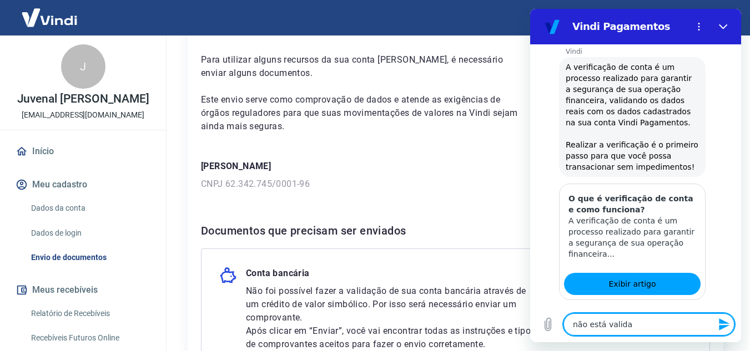
type textarea "não está validan"
type textarea "x"
type textarea "não está validand"
type textarea "x"
type textarea "não está validando"
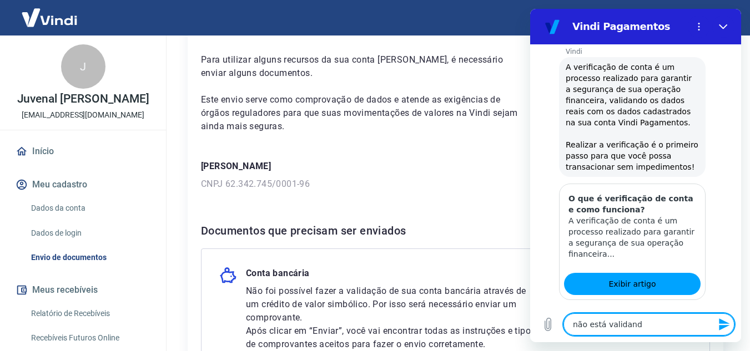
type textarea "x"
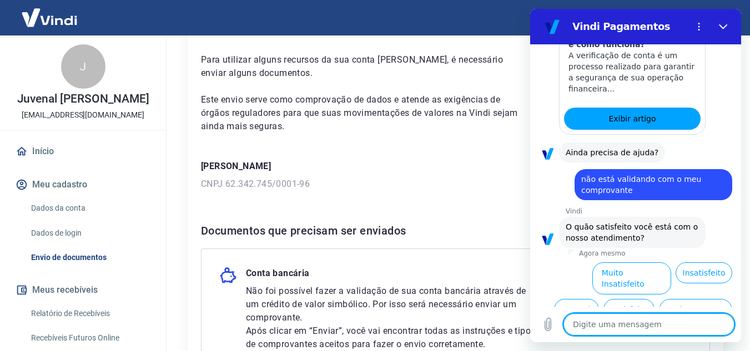
scroll to position [304, 0]
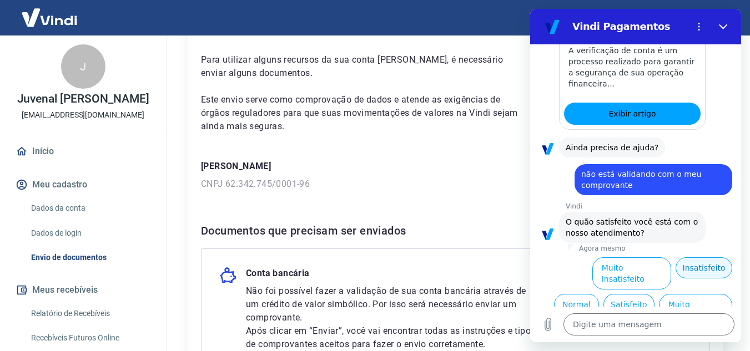
click at [696, 258] on button "Insatisfeito" at bounding box center [704, 268] width 57 height 21
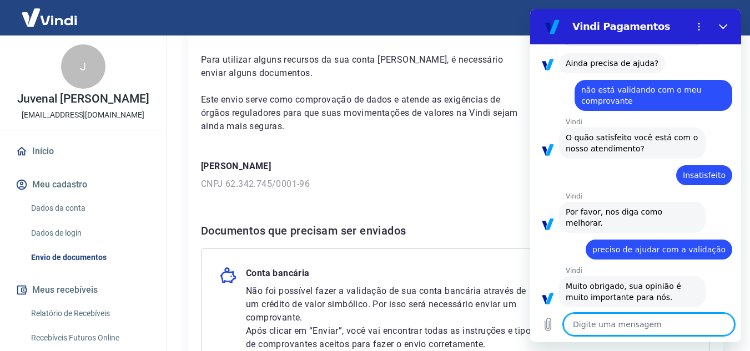
scroll to position [391, 0]
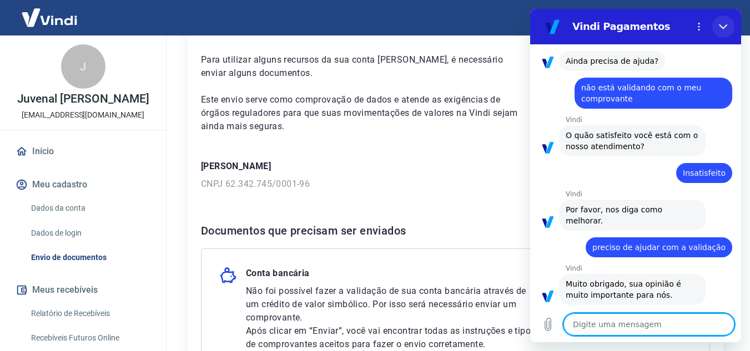
click at [717, 25] on button "Fechar" at bounding box center [723, 27] width 22 height 22
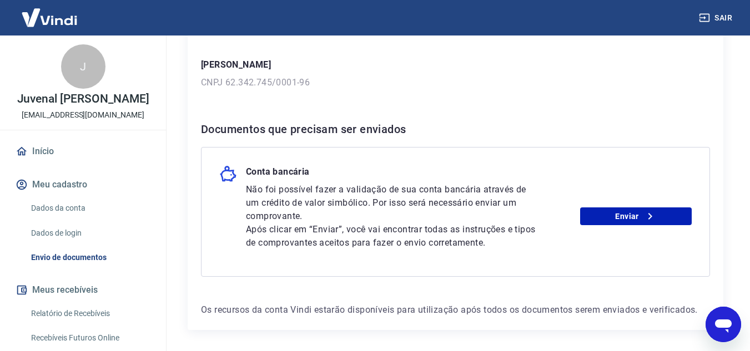
scroll to position [174, 0]
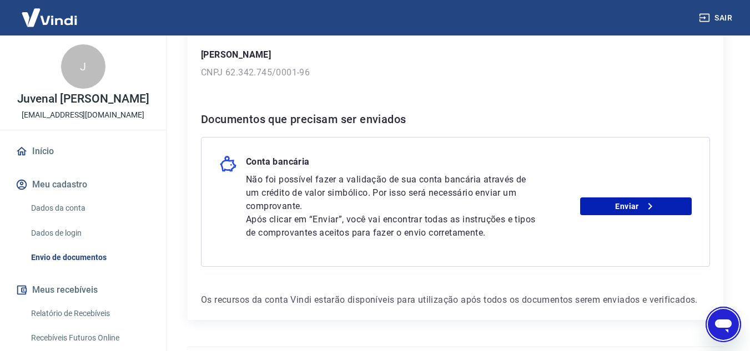
click button "Abrir janela de mensagens" at bounding box center [724, 325] width 36 height 36
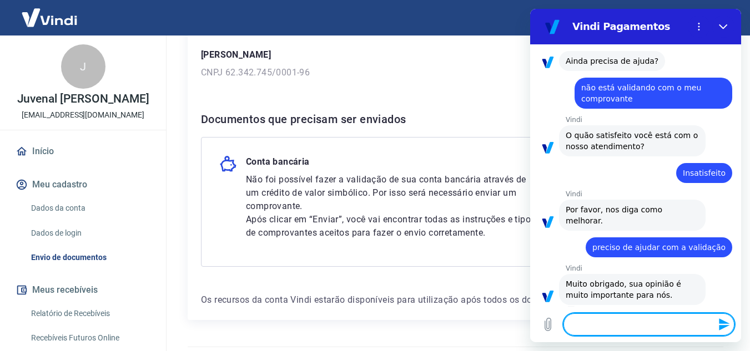
click at [730, 37] on div at bounding box center [723, 27] width 22 height 22
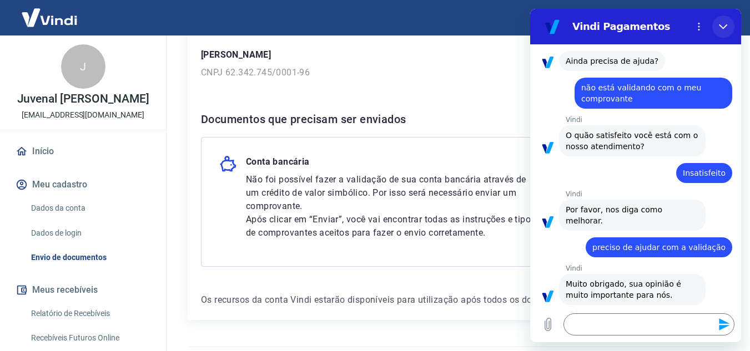
click at [714, 21] on button "Fechar" at bounding box center [723, 27] width 22 height 22
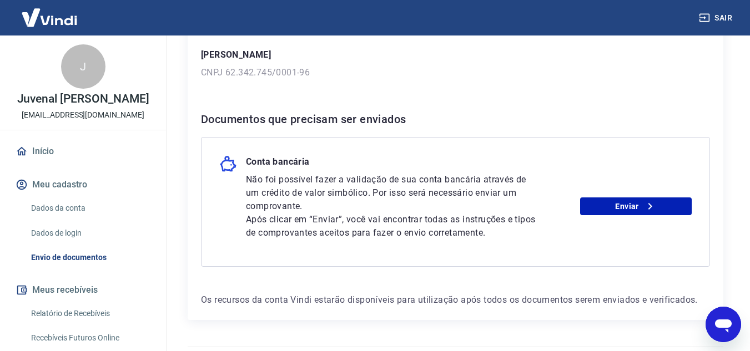
click at [729, 323] on icon "Abrir janela de mensagens" at bounding box center [723, 326] width 17 height 13
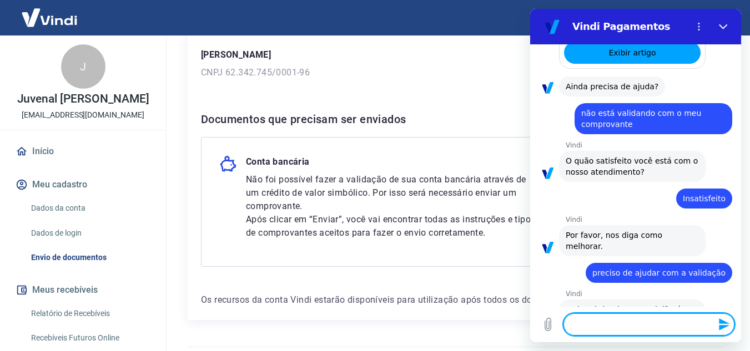
scroll to position [391, 0]
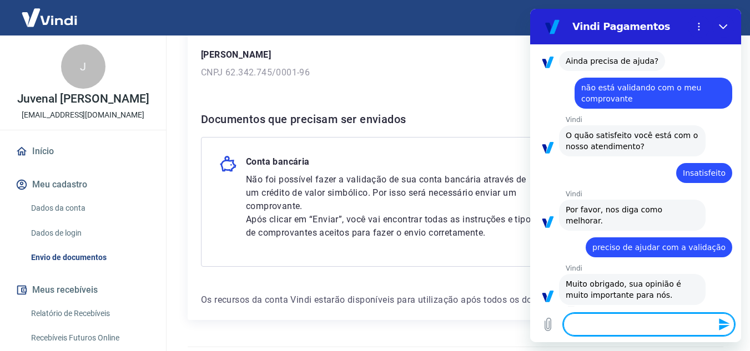
drag, startPoint x: 738, startPoint y: 144, endPoint x: 1273, endPoint y: 334, distance: 567.2
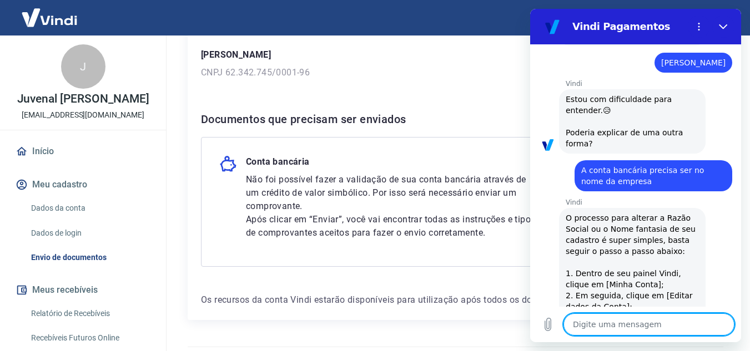
scroll to position [642, 0]
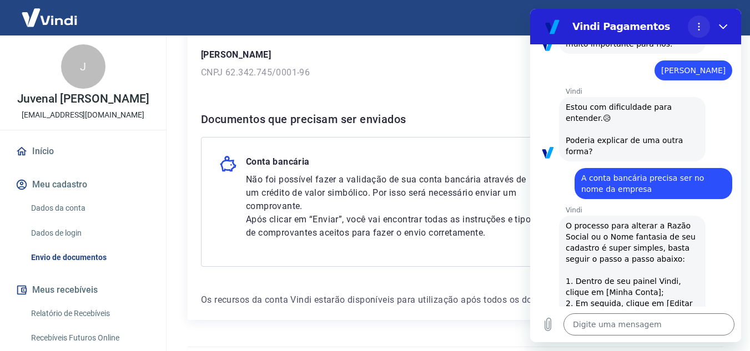
click at [699, 19] on button "Menu de opções" at bounding box center [699, 27] width 22 height 22
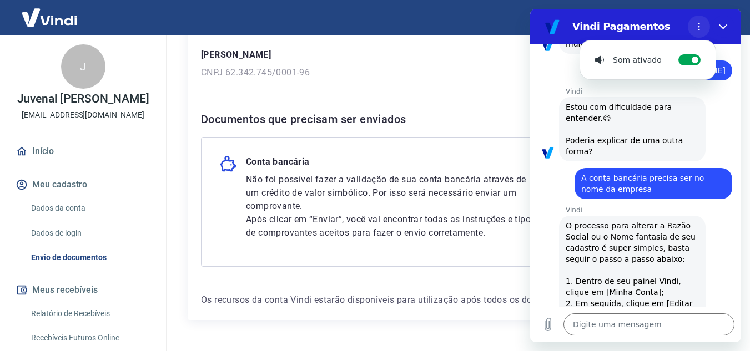
click at [699, 19] on button "Menu de opções" at bounding box center [699, 27] width 22 height 22
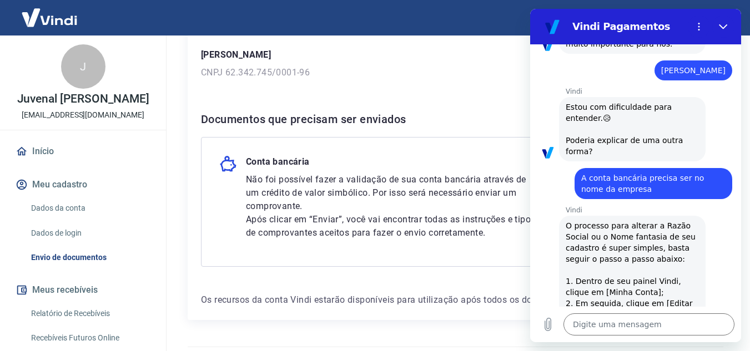
click at [607, 30] on h2 "Vindi Pagamentos" at bounding box center [627, 26] width 111 height 13
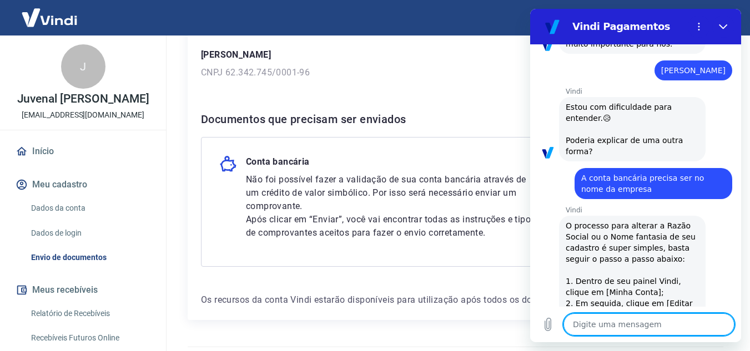
click at [573, 324] on textarea at bounding box center [649, 325] width 171 height 22
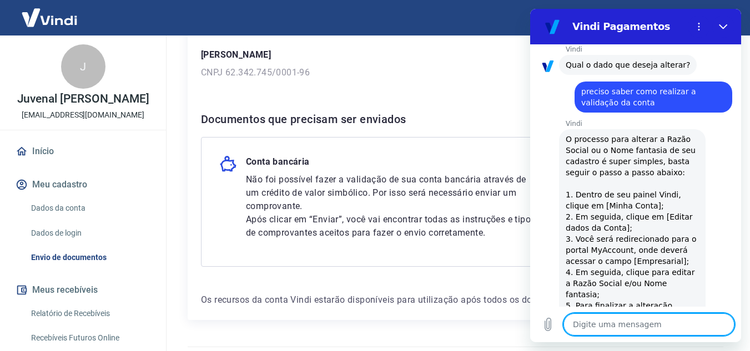
scroll to position [1155, 0]
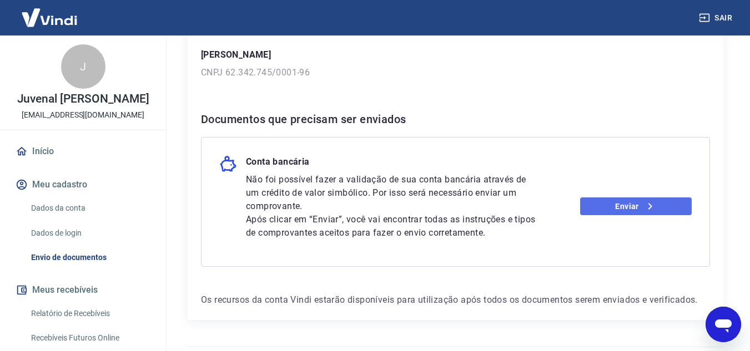
click at [594, 207] on link "Enviar" at bounding box center [636, 207] width 112 height 18
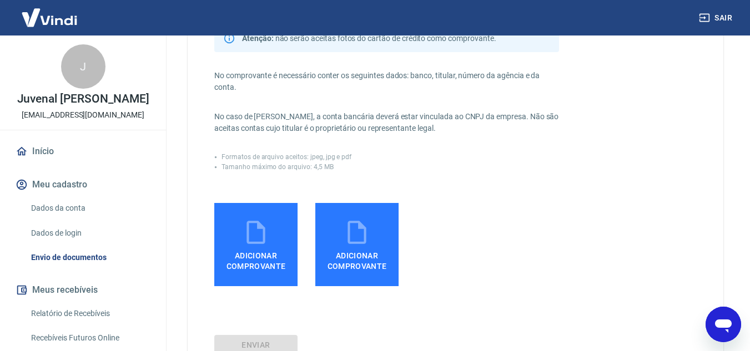
scroll to position [181, 0]
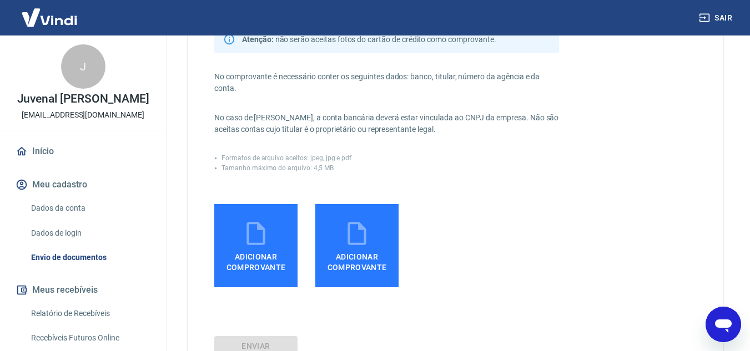
drag, startPoint x: 747, startPoint y: 264, endPoint x: 754, endPoint y: 254, distance: 12.0
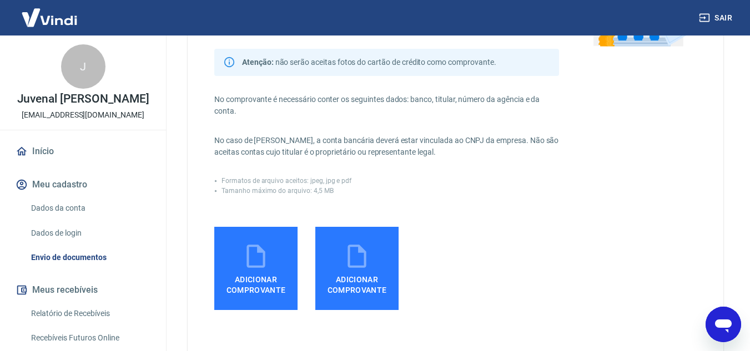
scroll to position [161, 0]
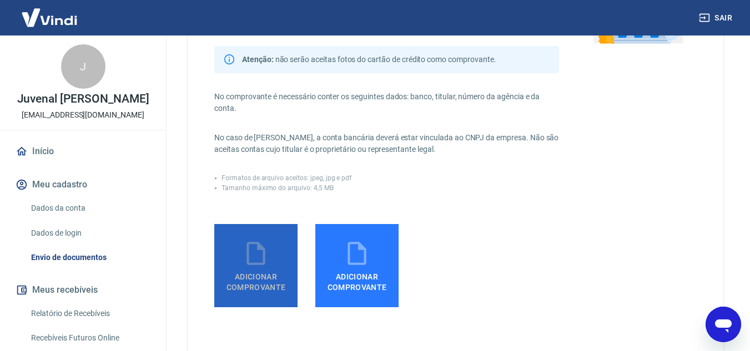
click at [239, 260] on label "Adicionar comprovante" at bounding box center [255, 265] width 83 height 83
click at [0, 0] on input "Adicionar comprovante" at bounding box center [0, 0] width 0 height 0
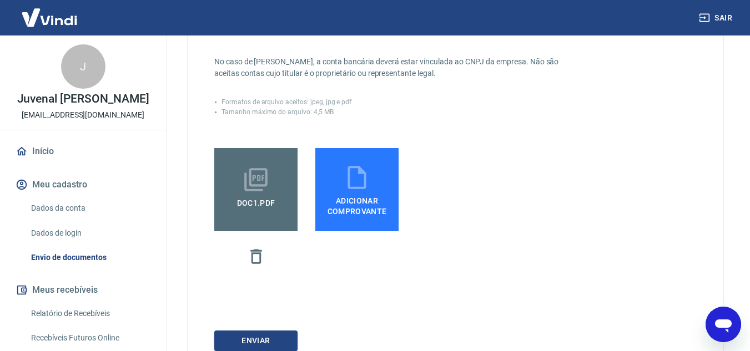
scroll to position [311, 0]
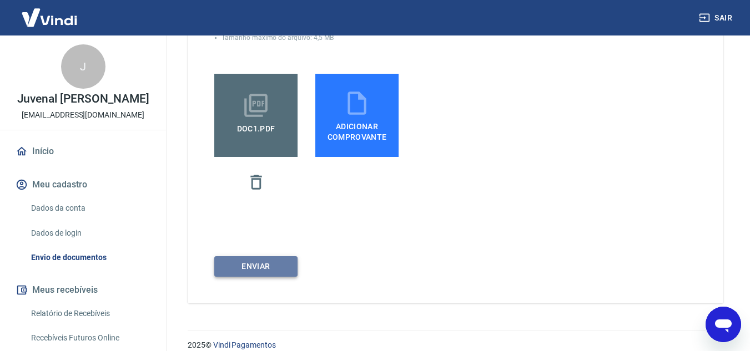
click at [238, 268] on button "ENVIAR" at bounding box center [255, 267] width 83 height 21
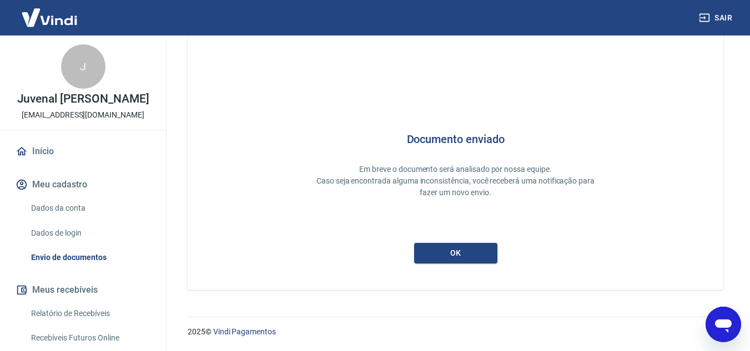
scroll to position [21, 0]
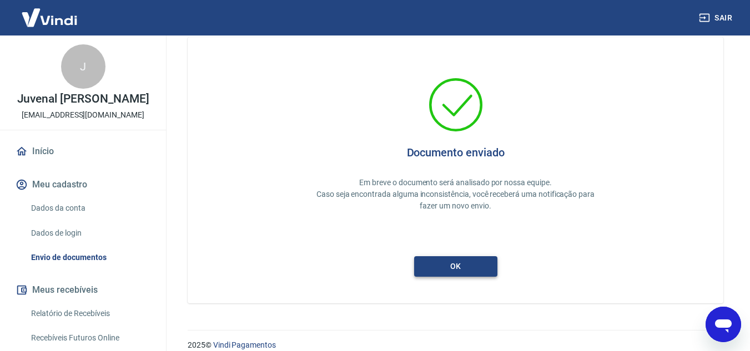
click at [432, 262] on button "ok" at bounding box center [455, 267] width 83 height 21
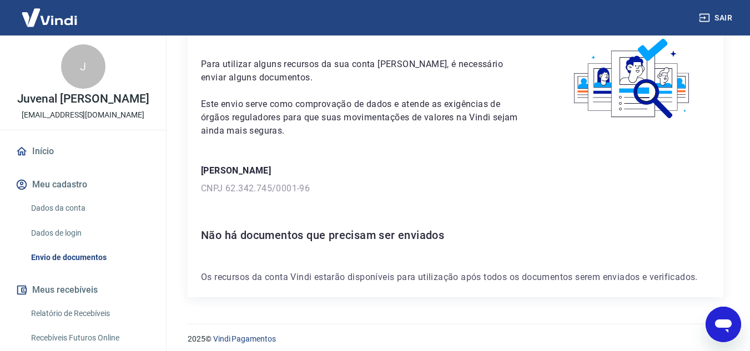
scroll to position [65, 0]
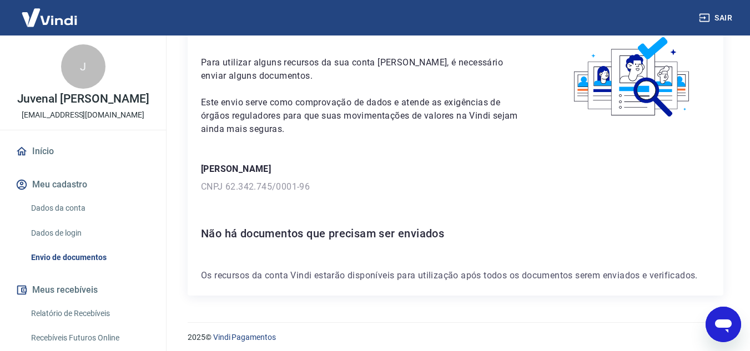
scroll to position [65, 0]
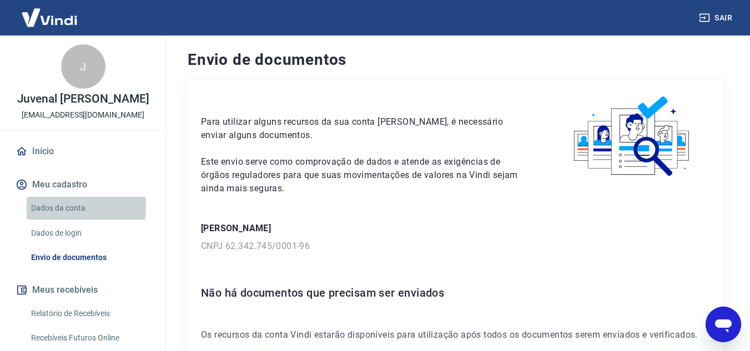
click at [48, 218] on link "Dados da conta" at bounding box center [90, 208] width 126 height 23
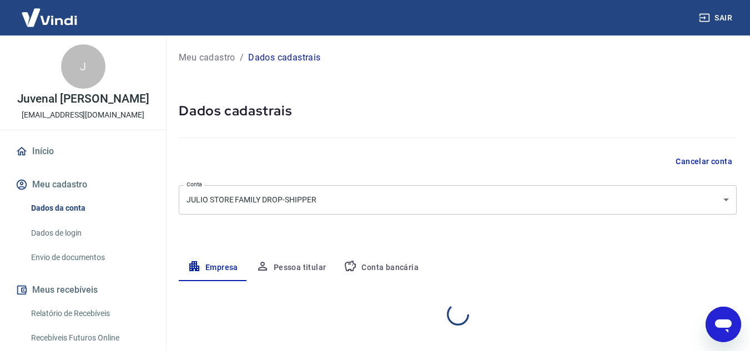
select select "SP"
select select "business"
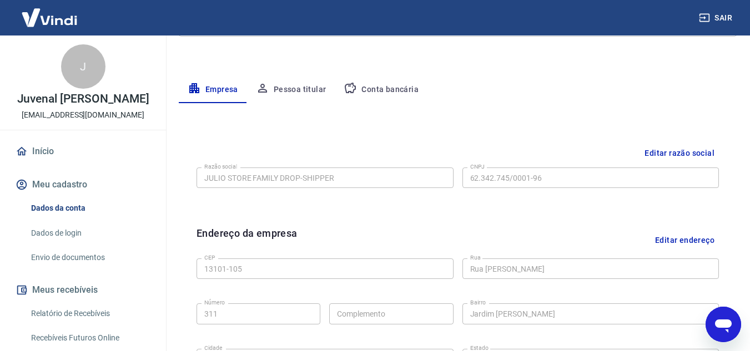
scroll to position [180, 0]
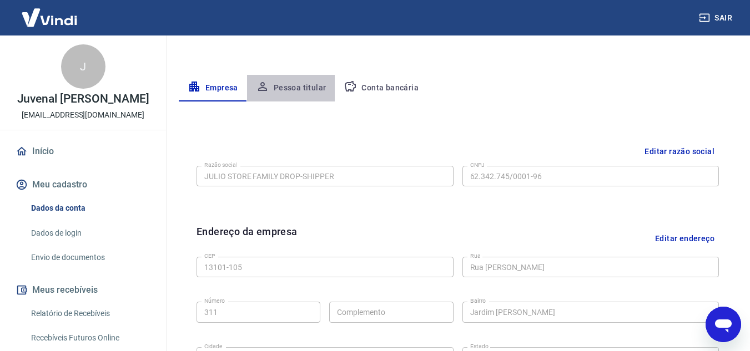
click at [294, 89] on button "Pessoa titular" at bounding box center [291, 88] width 88 height 27
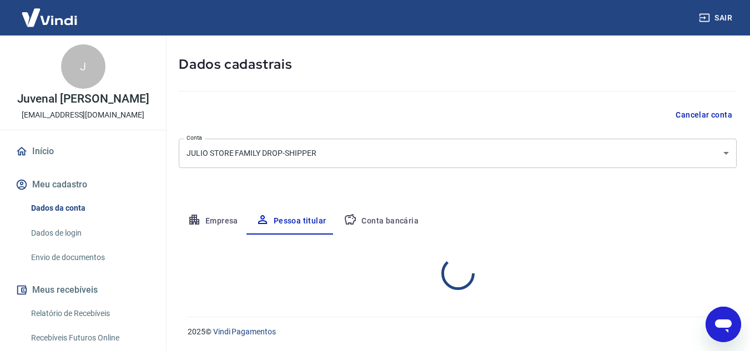
scroll to position [93, 0]
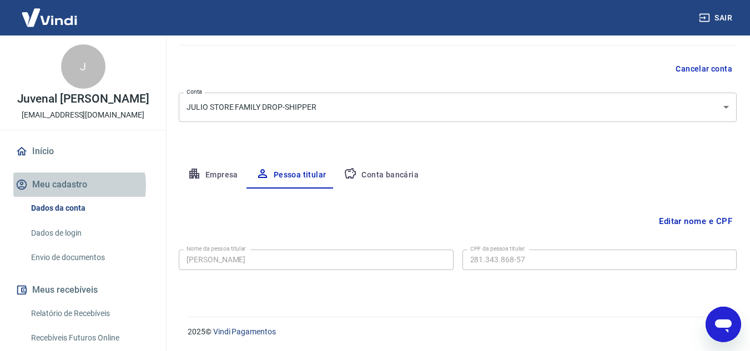
click at [73, 197] on button "Meu cadastro" at bounding box center [82, 185] width 139 height 24
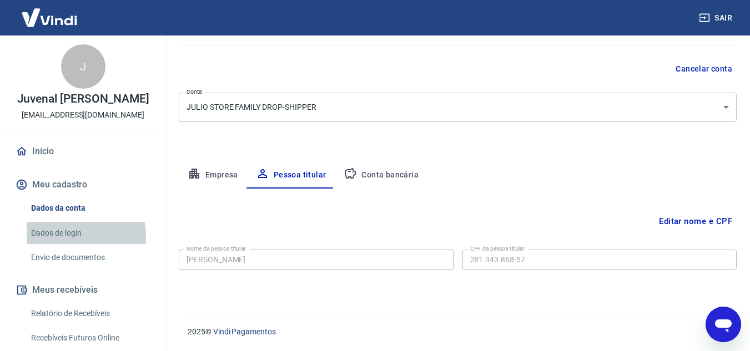
click at [54, 245] on link "Dados de login" at bounding box center [90, 233] width 126 height 23
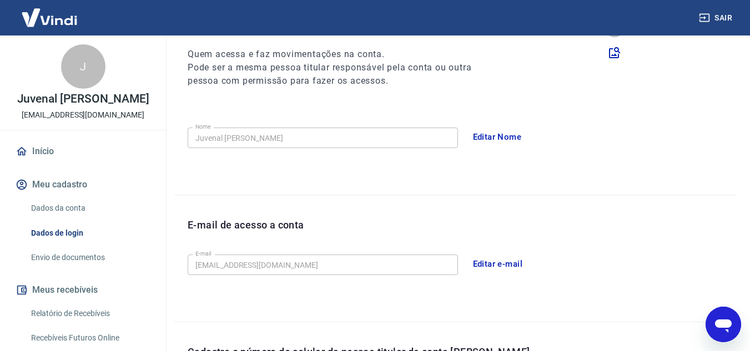
scroll to position [137, 0]
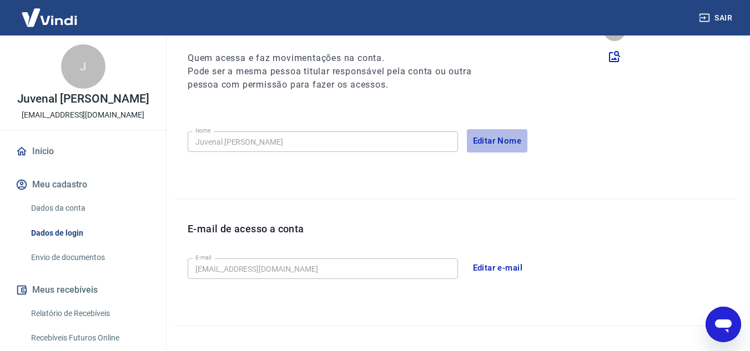
click at [475, 139] on button "Editar Nome" at bounding box center [497, 140] width 61 height 23
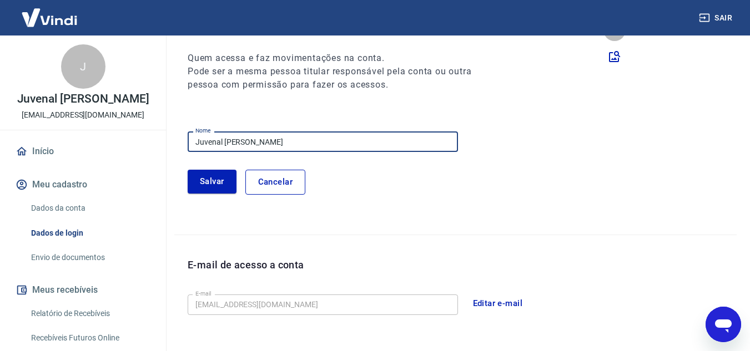
click at [331, 138] on input "Juvenal [PERSON_NAME]" at bounding box center [323, 142] width 270 height 21
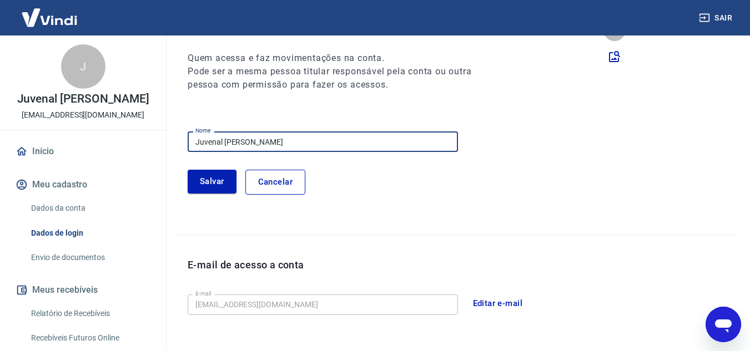
click at [331, 138] on input "Juvenal [PERSON_NAME]" at bounding box center [323, 142] width 270 height 21
type input "[PERSON_NAME]"
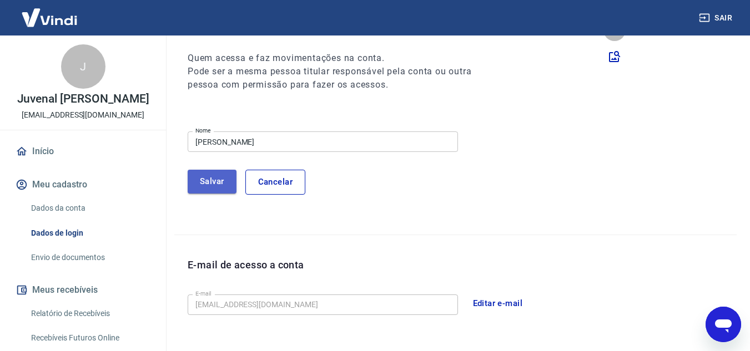
click at [207, 190] on button "Salvar" at bounding box center [212, 181] width 49 height 23
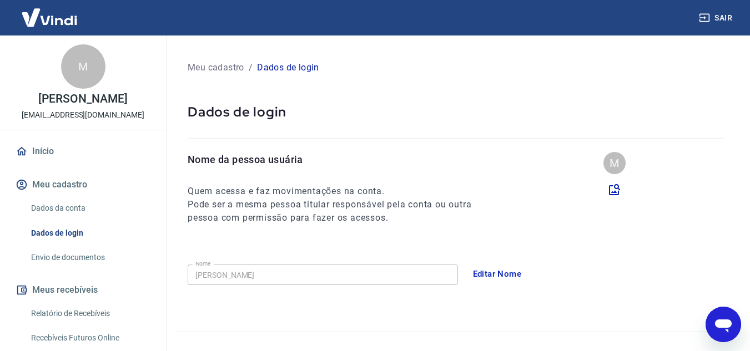
scroll to position [0, 0]
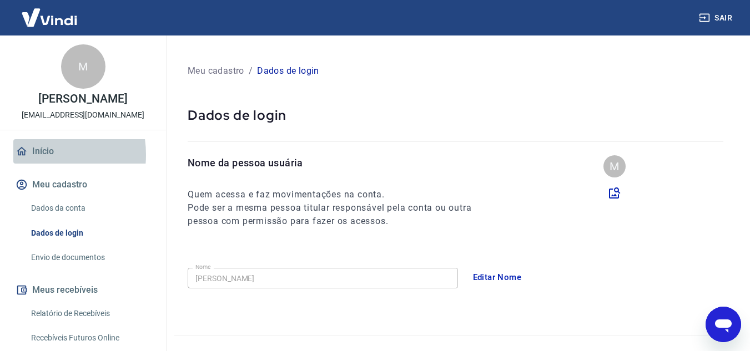
click at [29, 155] on link "Início" at bounding box center [82, 151] width 139 height 24
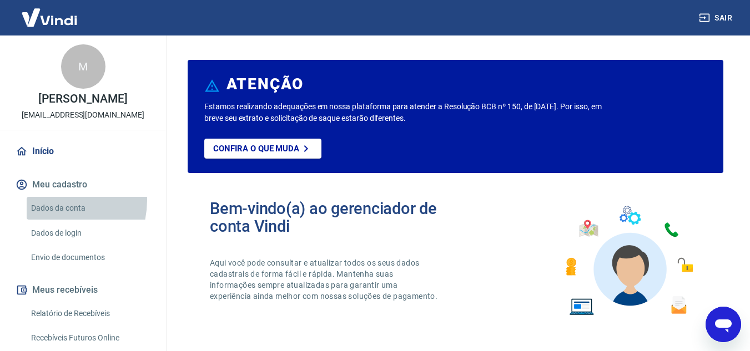
click at [51, 200] on link "Dados da conta" at bounding box center [90, 208] width 126 height 23
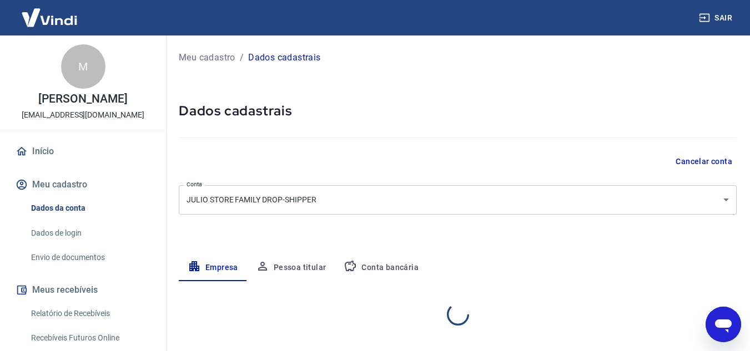
select select "SP"
select select "business"
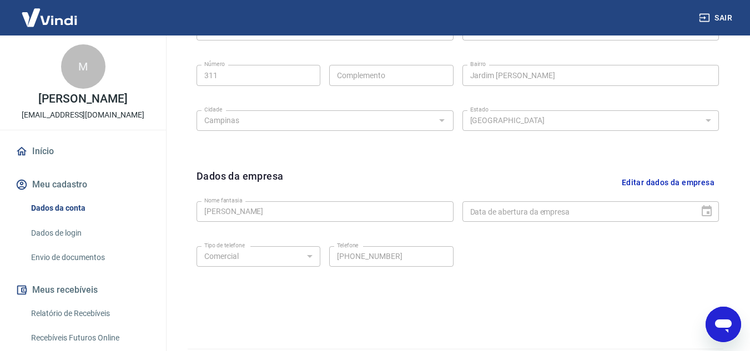
scroll to position [449, 0]
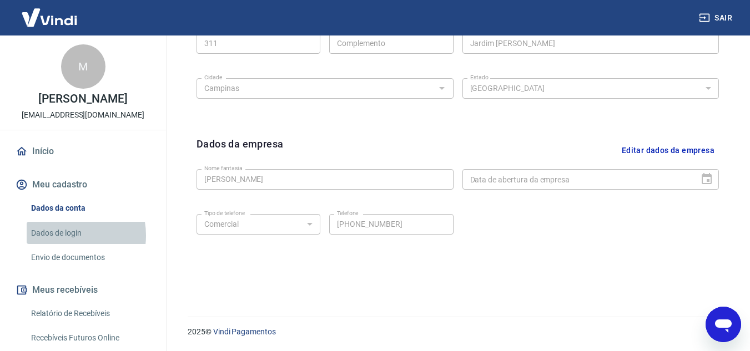
click at [65, 235] on link "Dados de login" at bounding box center [90, 233] width 126 height 23
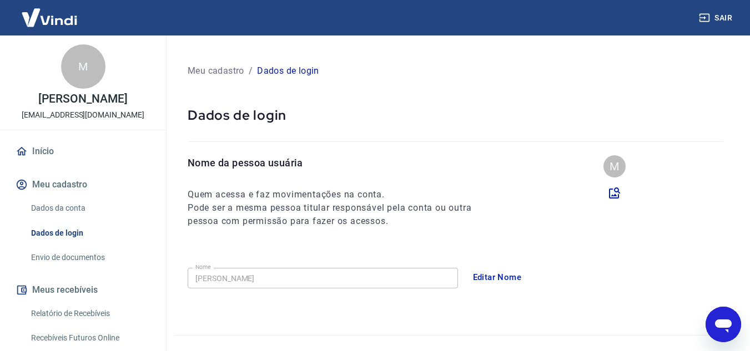
click at [66, 257] on link "Envio de documentos" at bounding box center [90, 258] width 126 height 23
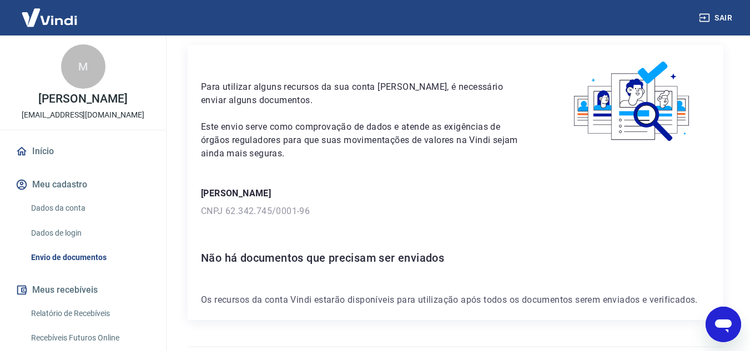
scroll to position [65, 0]
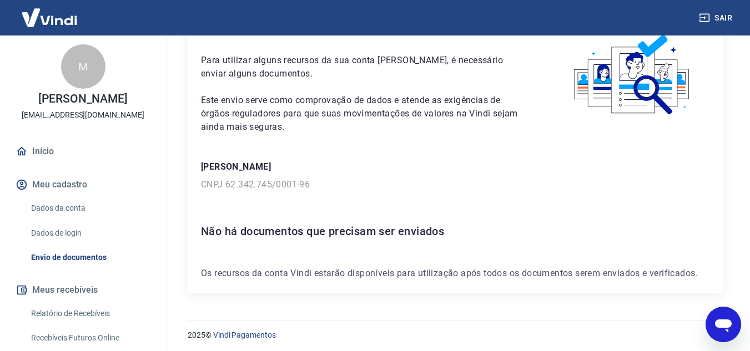
scroll to position [65, 0]
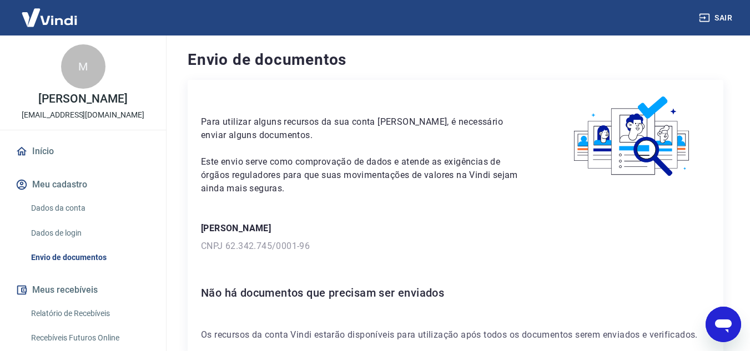
scroll to position [65, 0]
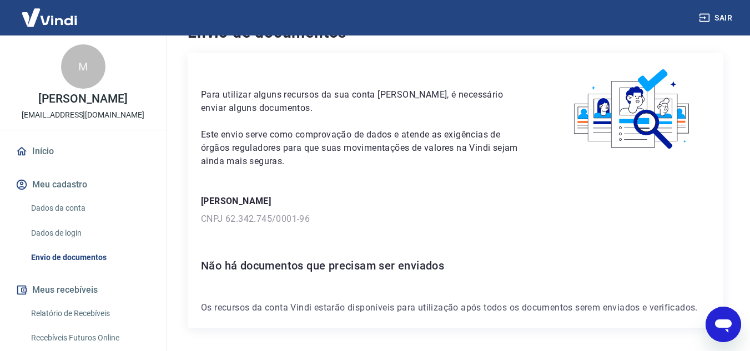
scroll to position [65, 0]
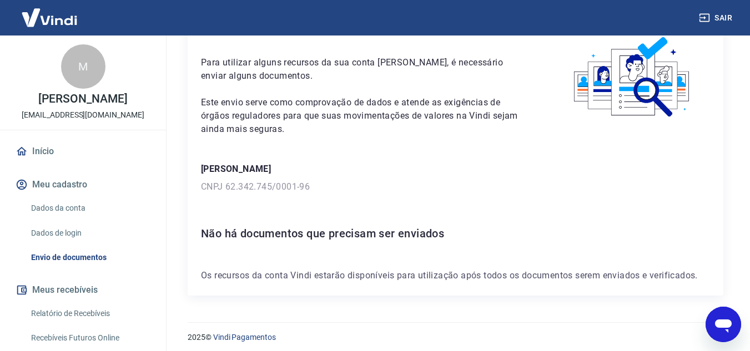
scroll to position [65, 0]
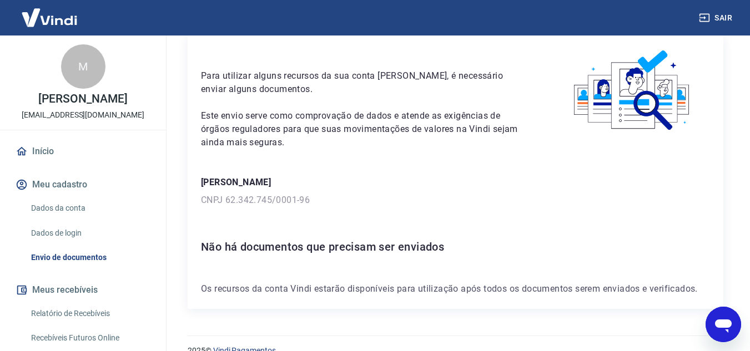
scroll to position [65, 0]
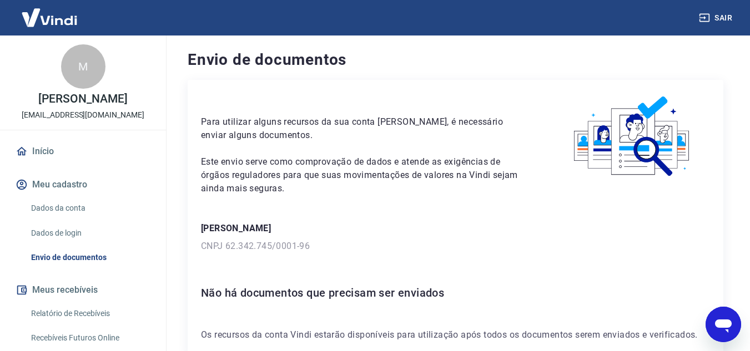
scroll to position [65, 0]
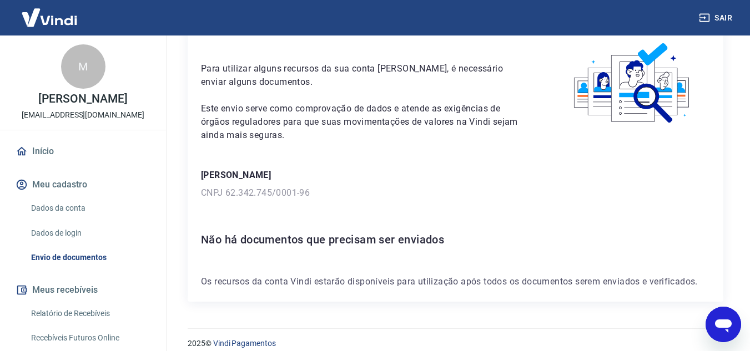
scroll to position [65, 0]
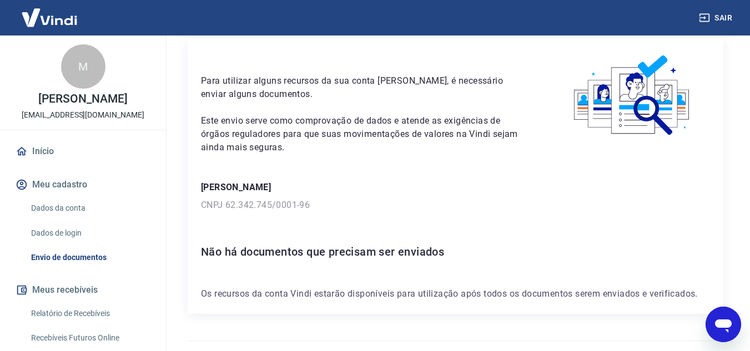
scroll to position [65, 0]
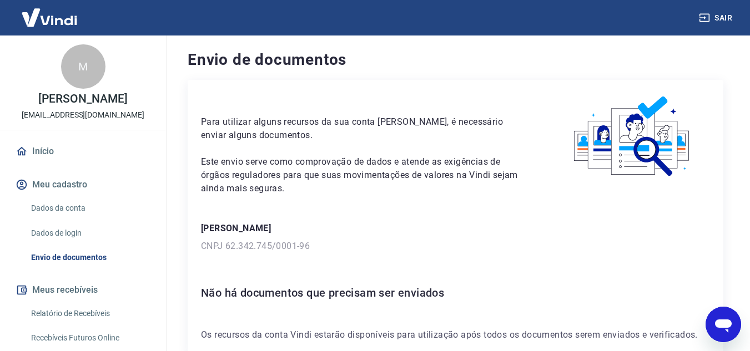
drag, startPoint x: 745, startPoint y: 91, endPoint x: 757, endPoint y: 66, distance: 27.3
click at [750, 66] on html "Sair M Marcia Julio de Lara marcinhalara2@gmail.com Início Meu cadastro Dados d…" at bounding box center [375, 175] width 750 height 351
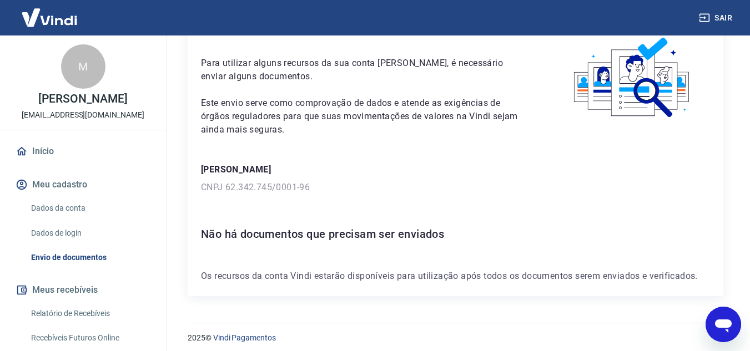
scroll to position [65, 0]
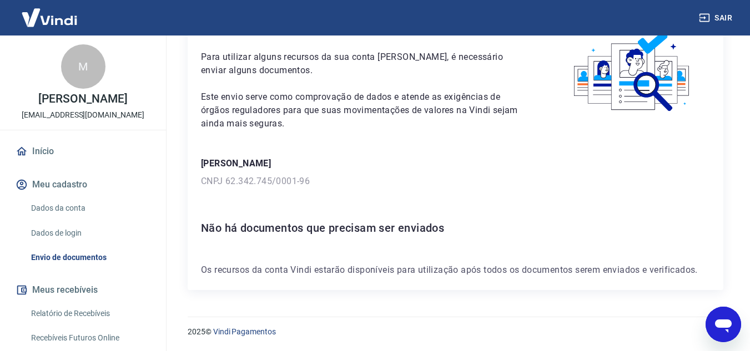
click at [645, 120] on div "Para utilizar alguns recursos da sua conta Vindi, é necessário enviar alguns do…" at bounding box center [455, 79] width 509 height 102
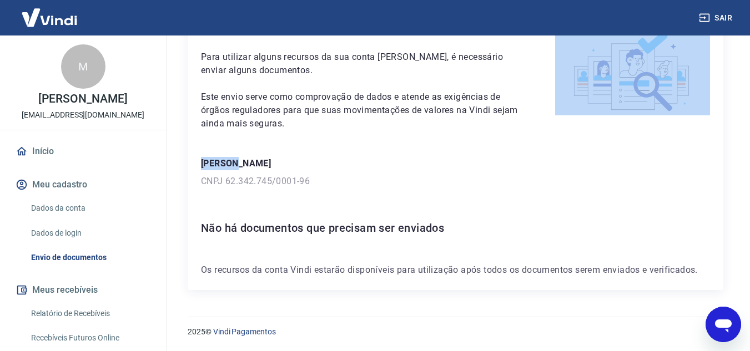
click at [645, 120] on div "Para utilizar alguns recursos da sua conta Vindi, é necessário enviar alguns do…" at bounding box center [455, 79] width 509 height 102
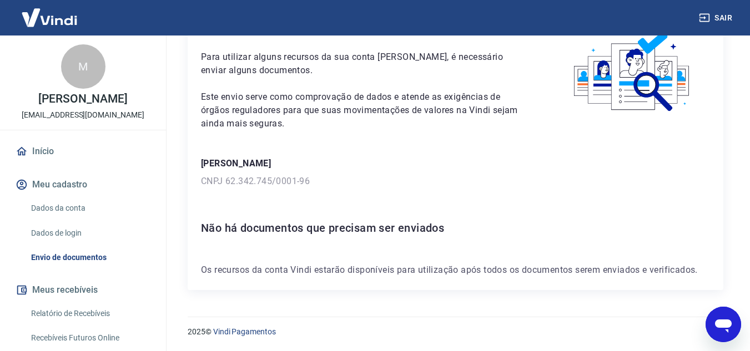
click at [516, 164] on p "[PERSON_NAME]" at bounding box center [455, 163] width 509 height 13
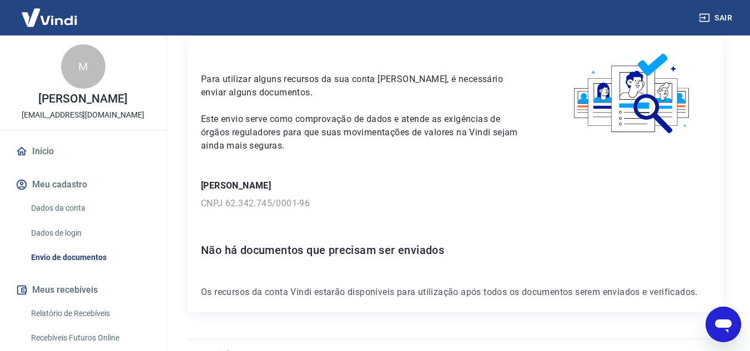
scroll to position [38, 0]
